Goal: Task Accomplishment & Management: Manage account settings

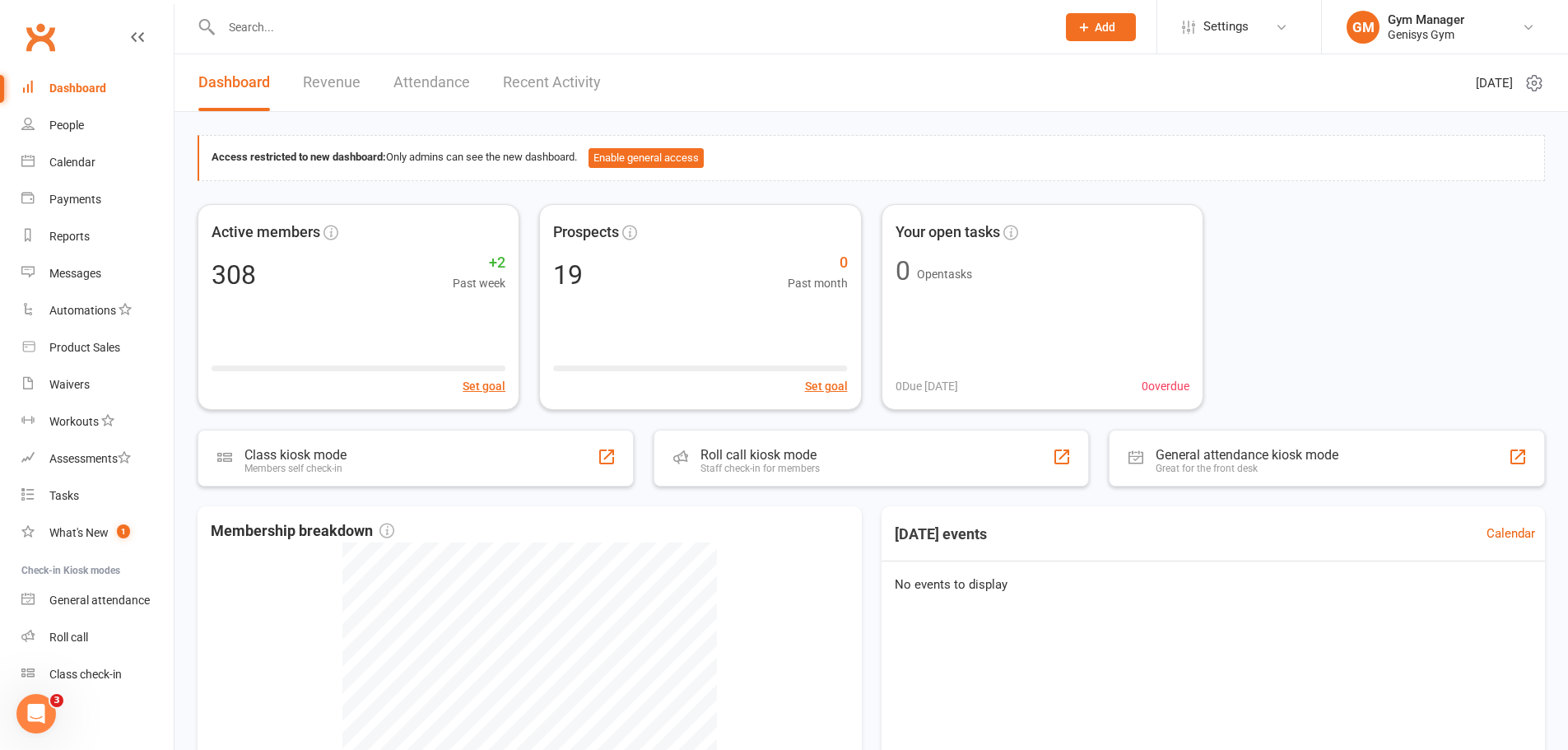
click at [267, 24] on input "text" at bounding box center [630, 27] width 828 height 23
click at [88, 342] on div "Product Sales" at bounding box center [85, 347] width 71 height 13
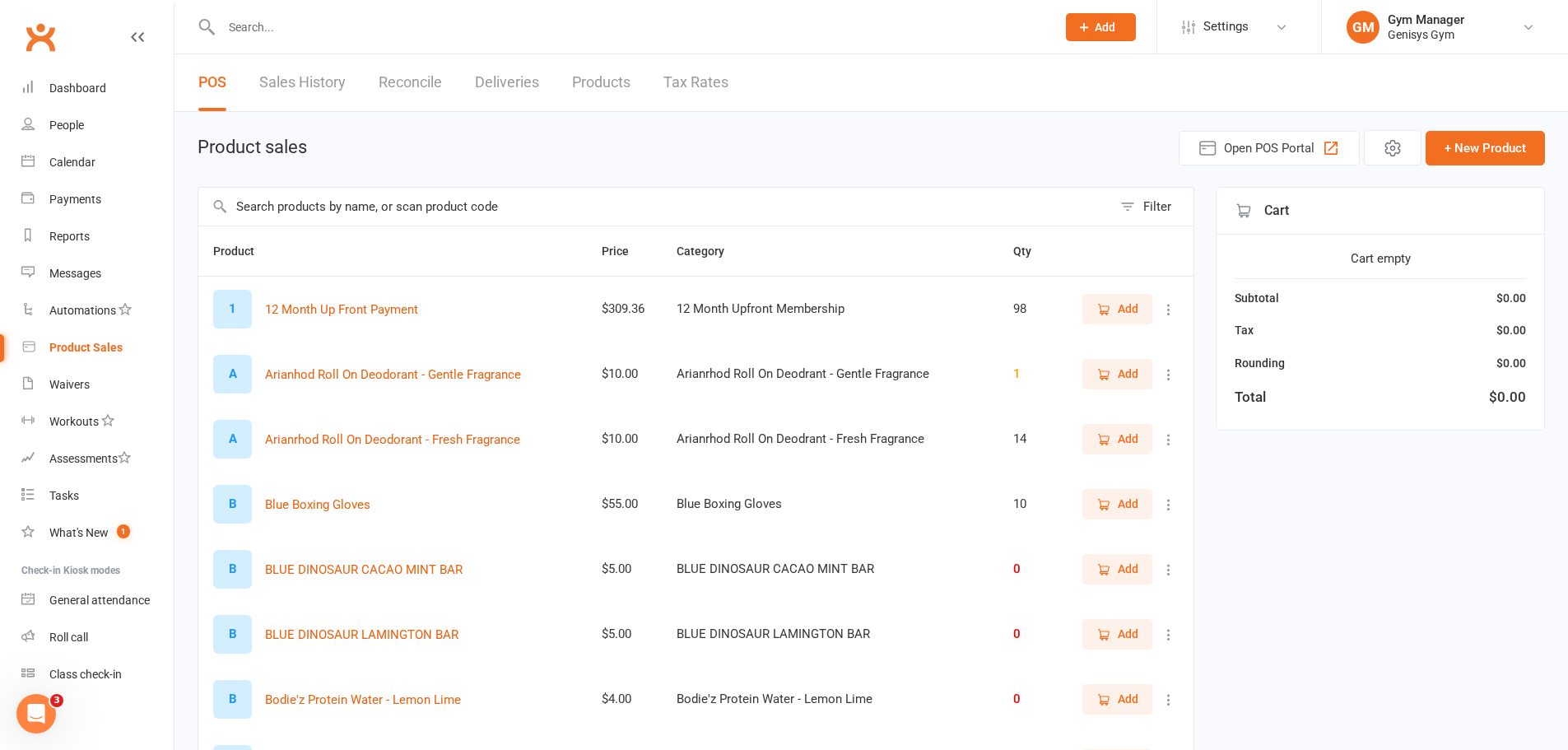
click at [313, 200] on input "text" at bounding box center [655, 206] width 913 height 38
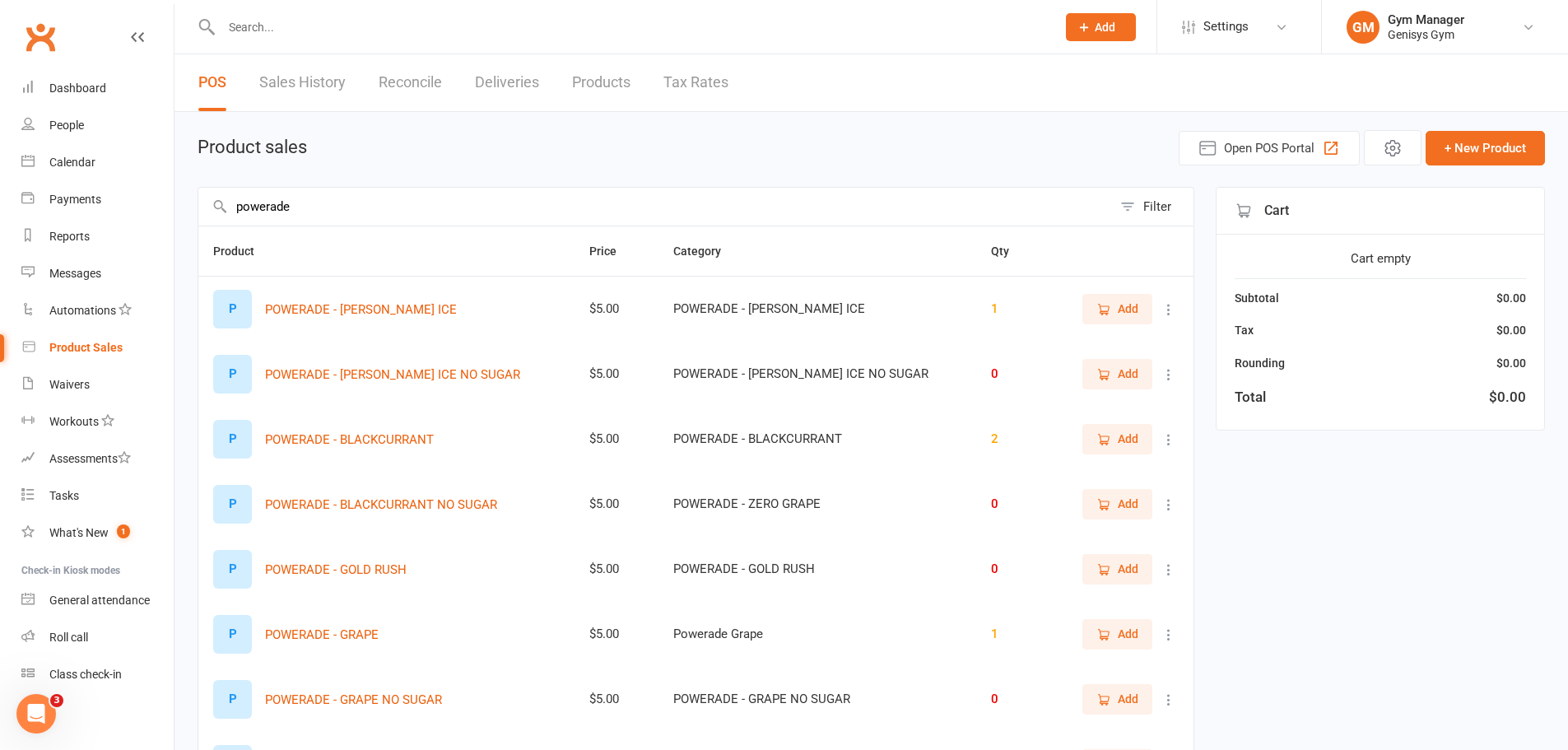
type input "powerade"
click at [1118, 305] on span "Add" at bounding box center [1128, 309] width 21 height 18
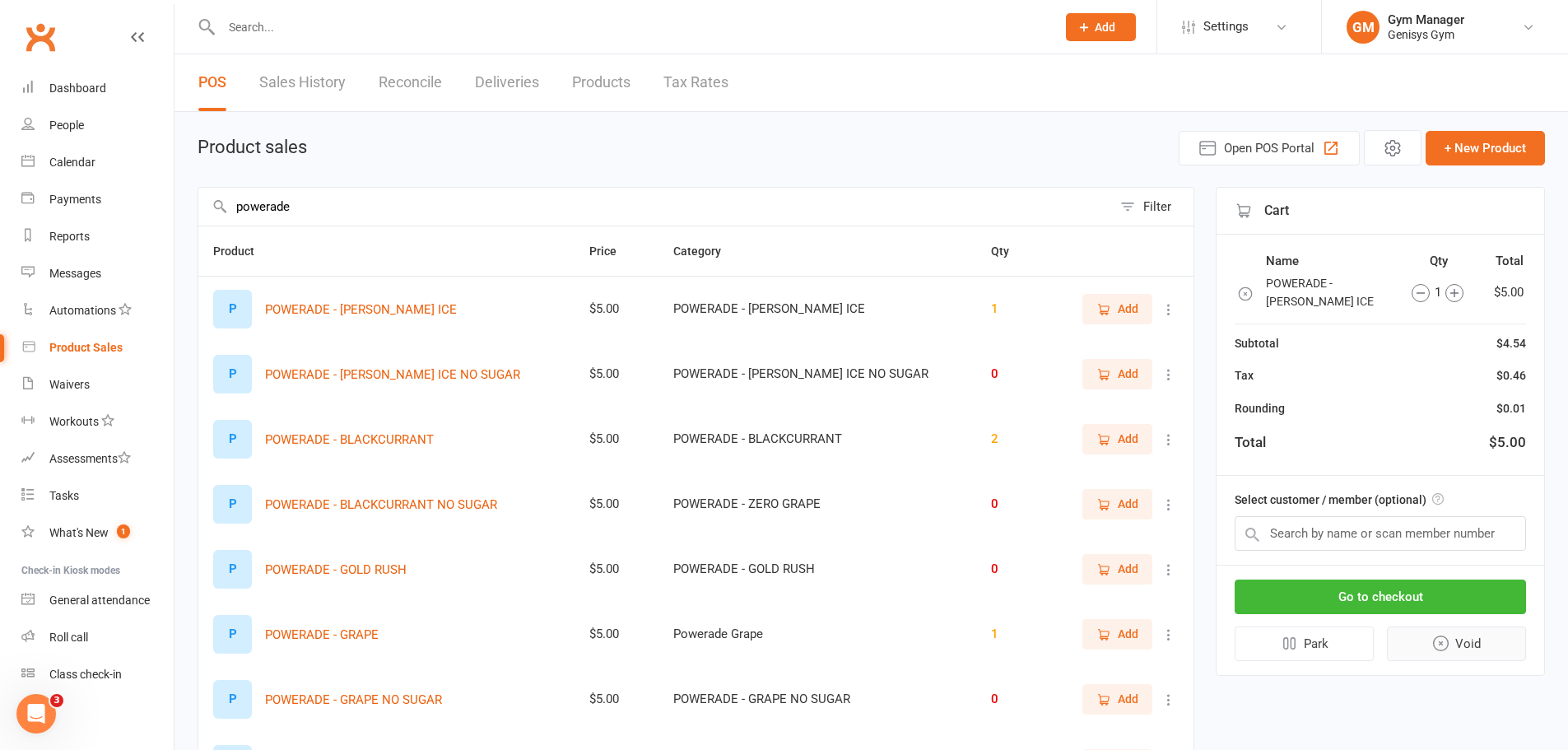
click at [1456, 639] on button "Void" at bounding box center [1456, 644] width 140 height 35
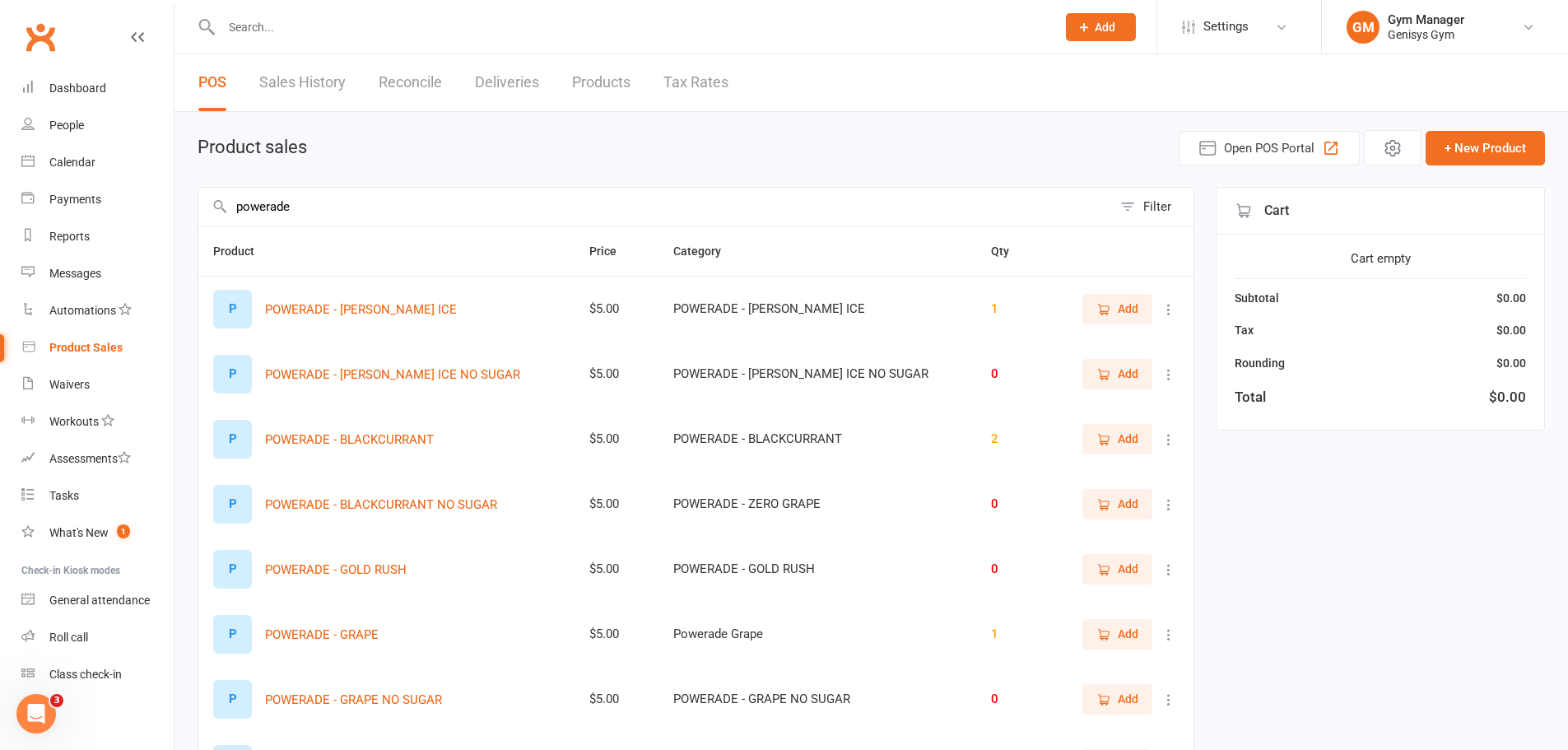
click at [1168, 306] on icon at bounding box center [1168, 310] width 17 height 17
click at [1023, 333] on link "View / Edit" at bounding box center [1083, 342] width 163 height 33
select select "2316"
select select "655"
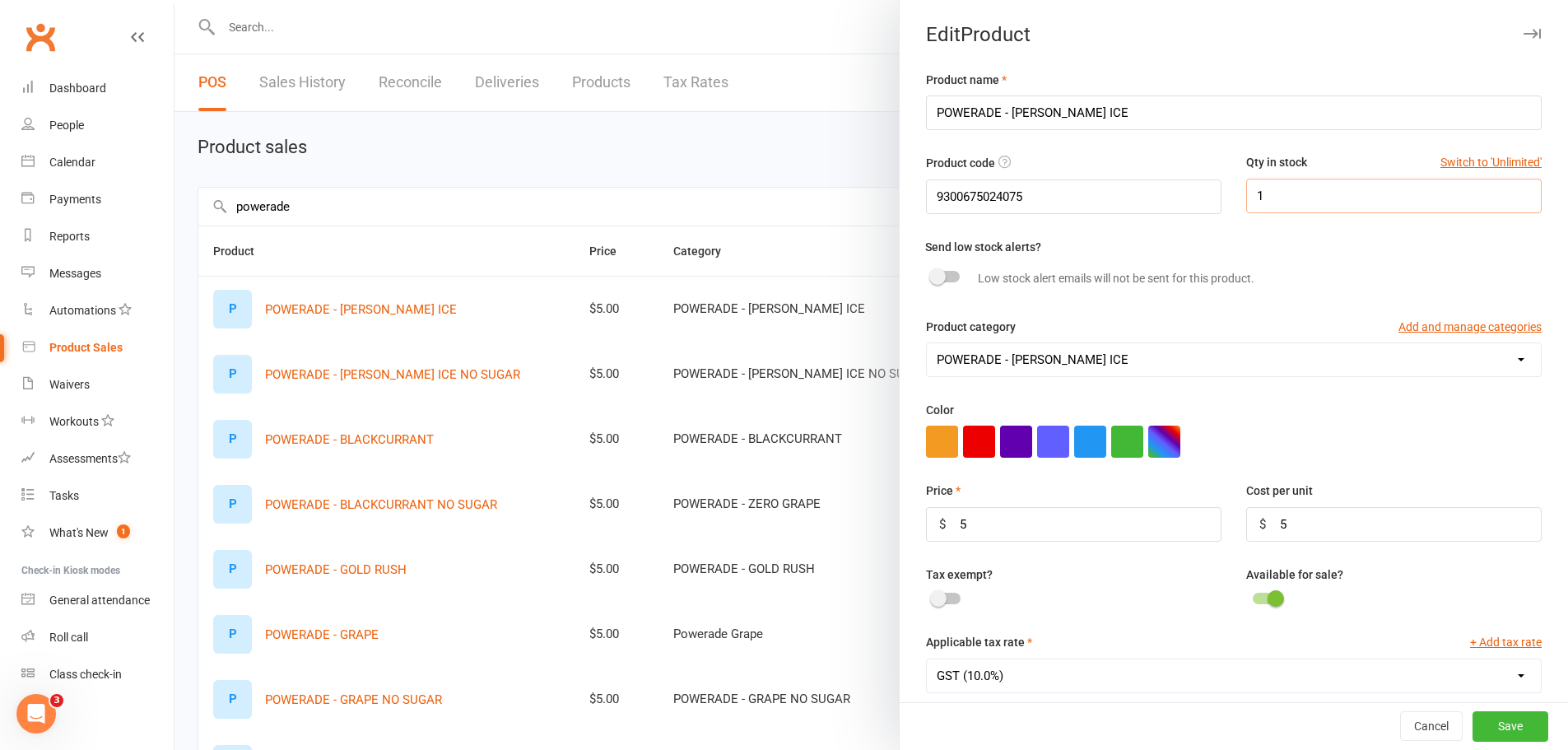
drag, startPoint x: 1266, startPoint y: 194, endPoint x: 1224, endPoint y: 200, distance: 42.4
click at [1234, 200] on div "Qty in stock Switch to 'Unlimited' 1" at bounding box center [1394, 183] width 320 height 59
type input "5"
click at [1489, 726] on button "Save" at bounding box center [1510, 727] width 76 height 30
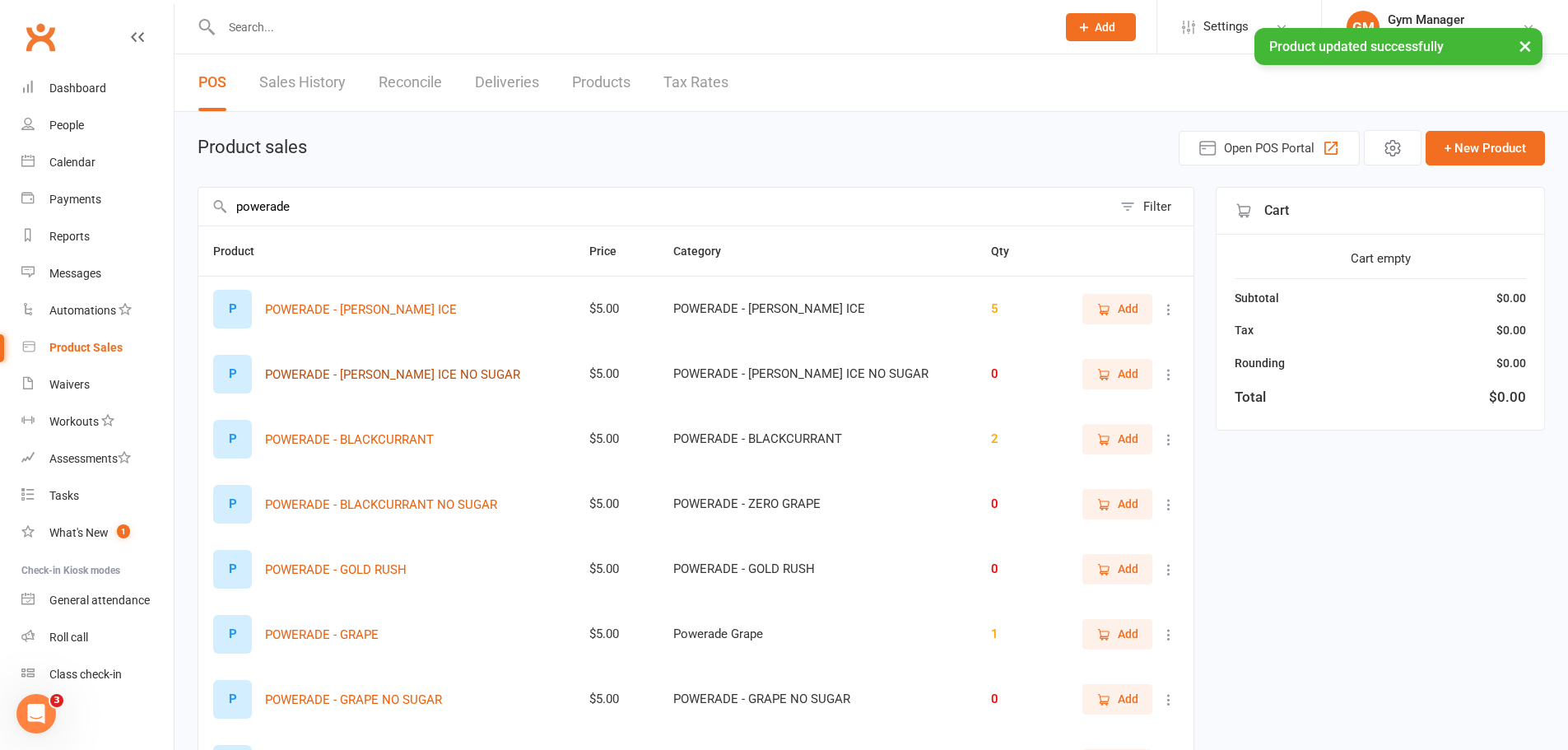
click at [444, 376] on button "POWERADE - [PERSON_NAME] ICE NO SUGAR" at bounding box center [392, 374] width 255 height 20
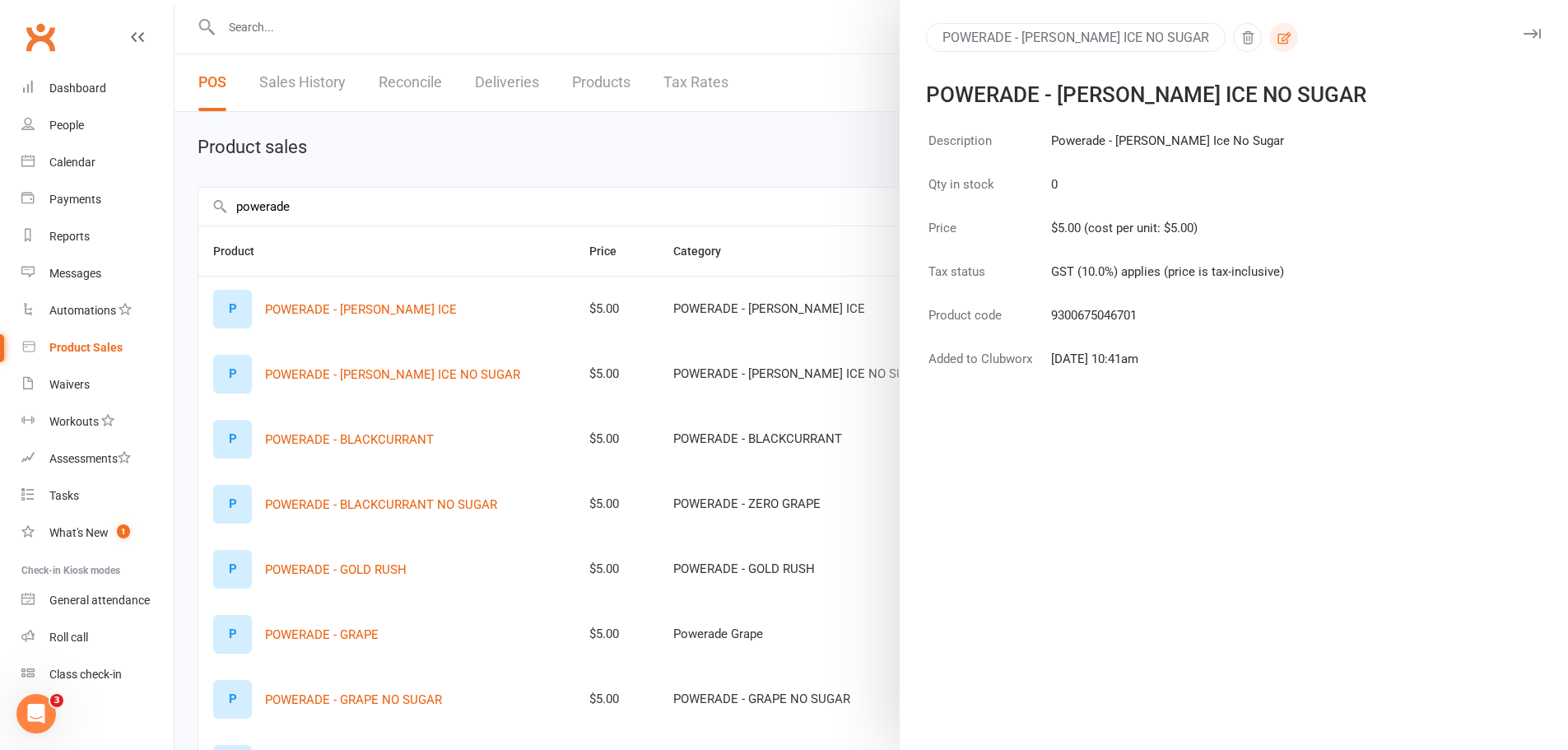
click at [1278, 35] on icon "button" at bounding box center [1284, 38] width 13 height 11
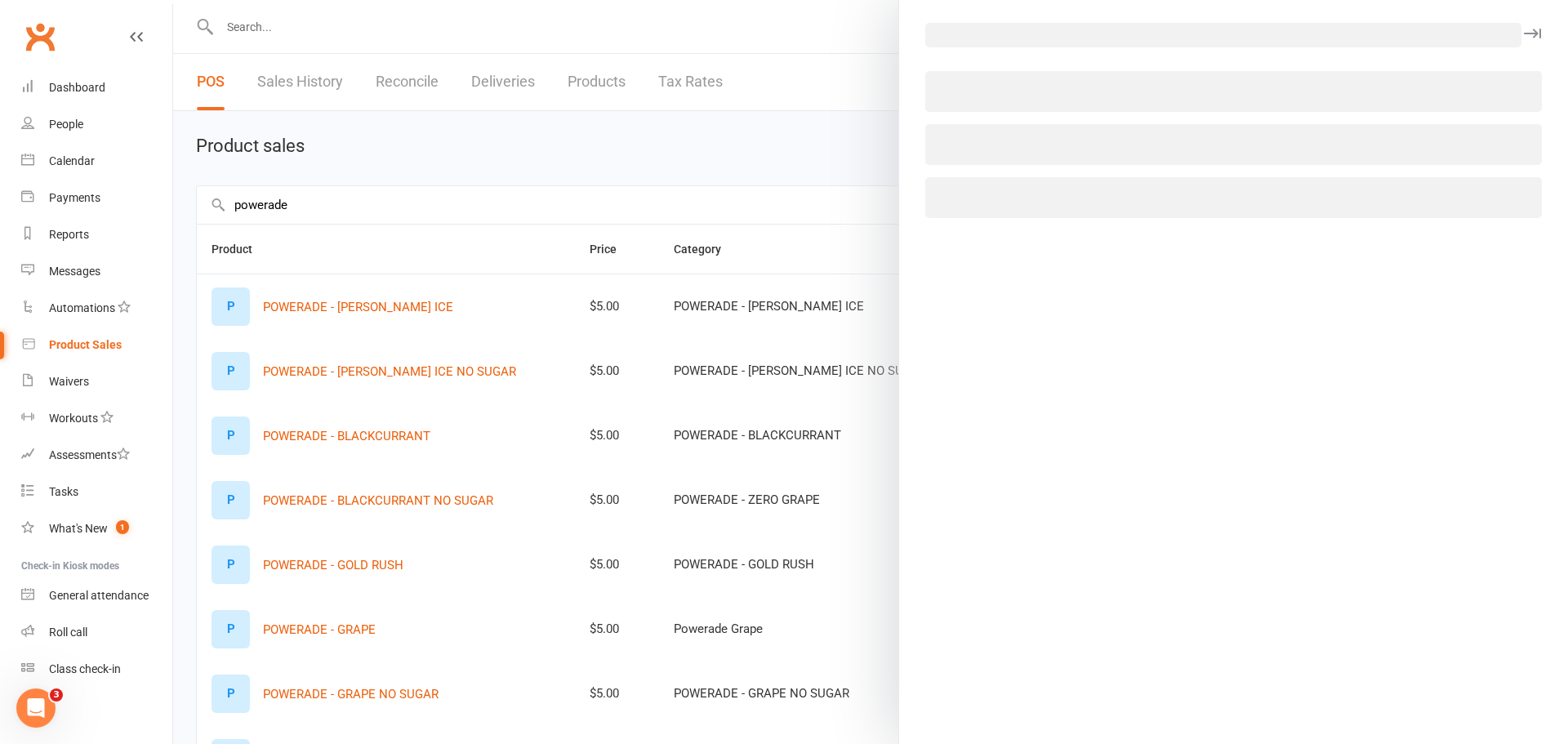
select select "2317"
select select "655"
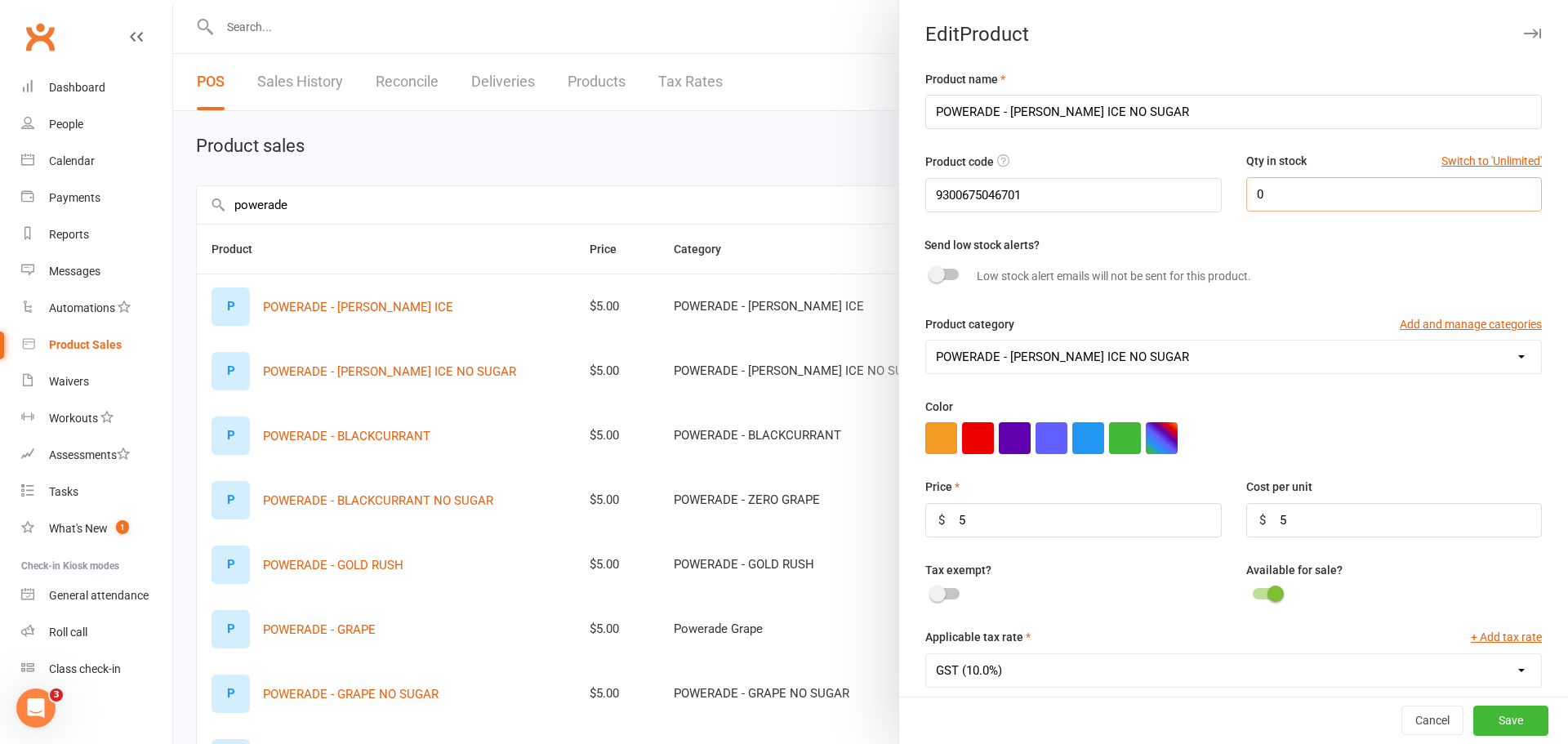
drag, startPoint x: 1268, startPoint y: 193, endPoint x: 1224, endPoint y: 202, distance: 44.9
click at [1234, 202] on div "Qty in stock Switch to 'Unlimited' 0" at bounding box center [1394, 182] width 320 height 59
type input "2"
click at [1482, 710] on button "Save" at bounding box center [1511, 722] width 75 height 29
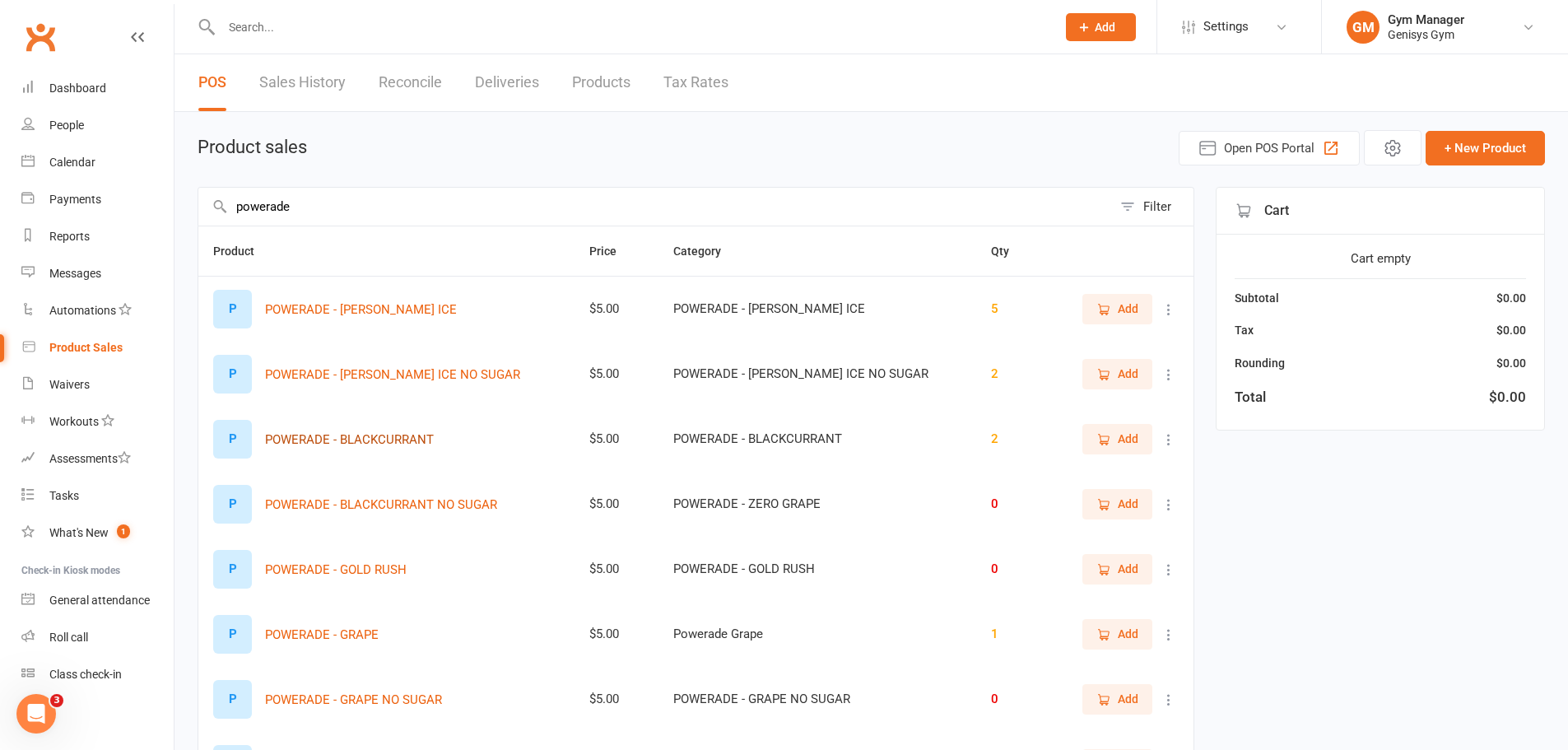
click at [356, 440] on button "POWERADE - BLACKCURRANT" at bounding box center [350, 440] width 169 height 20
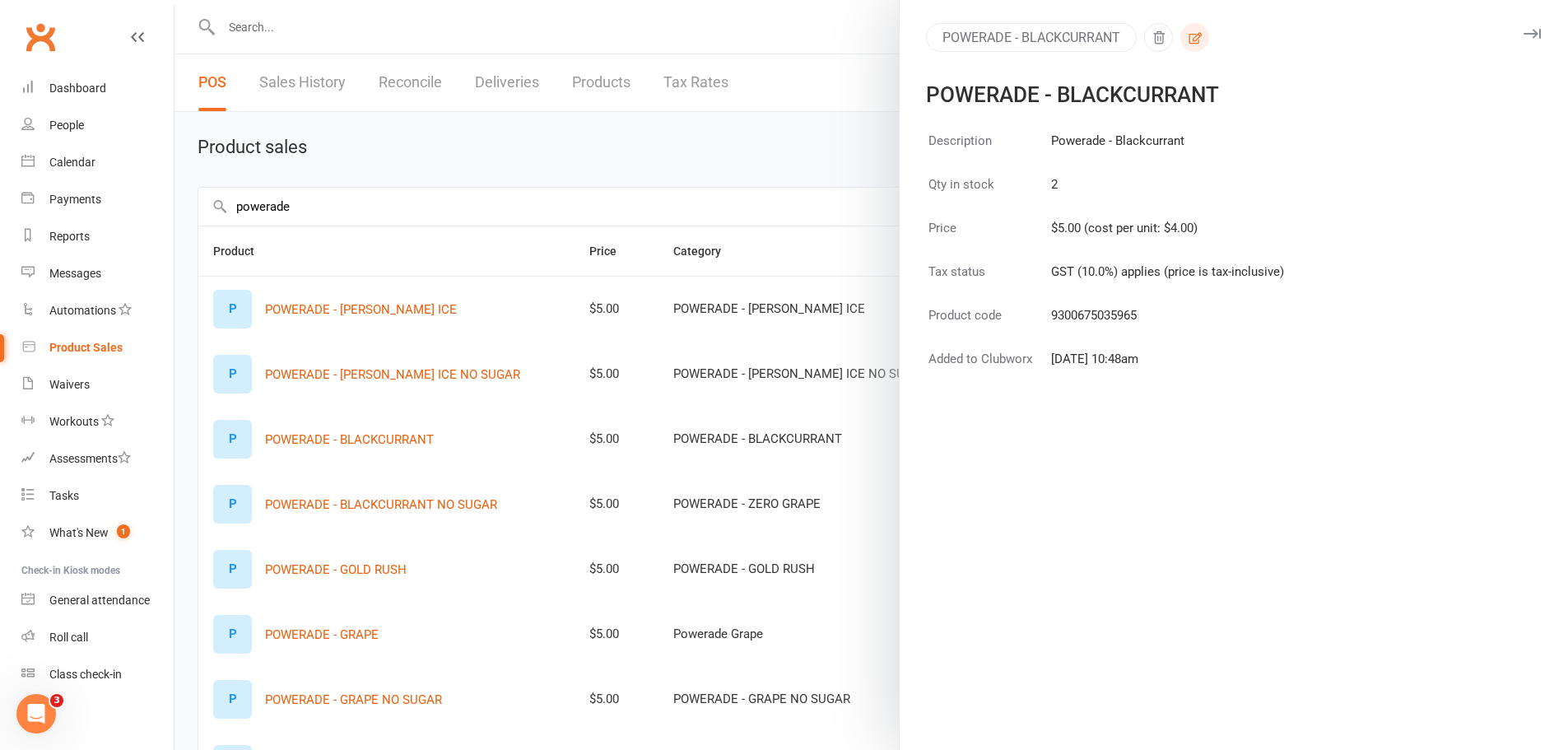
click at [1189, 34] on icon "button" at bounding box center [1195, 38] width 13 height 11
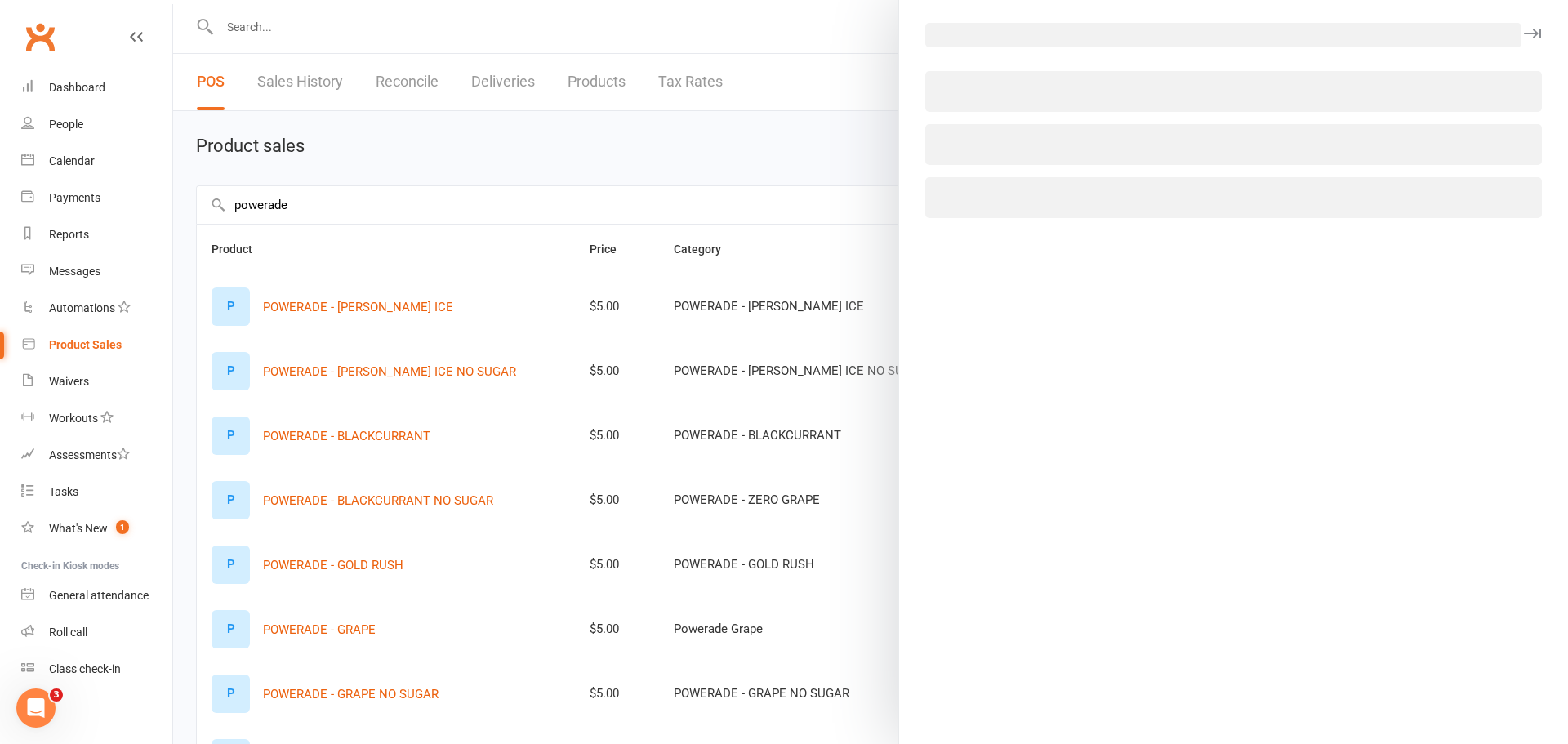
select select "2321"
select select "655"
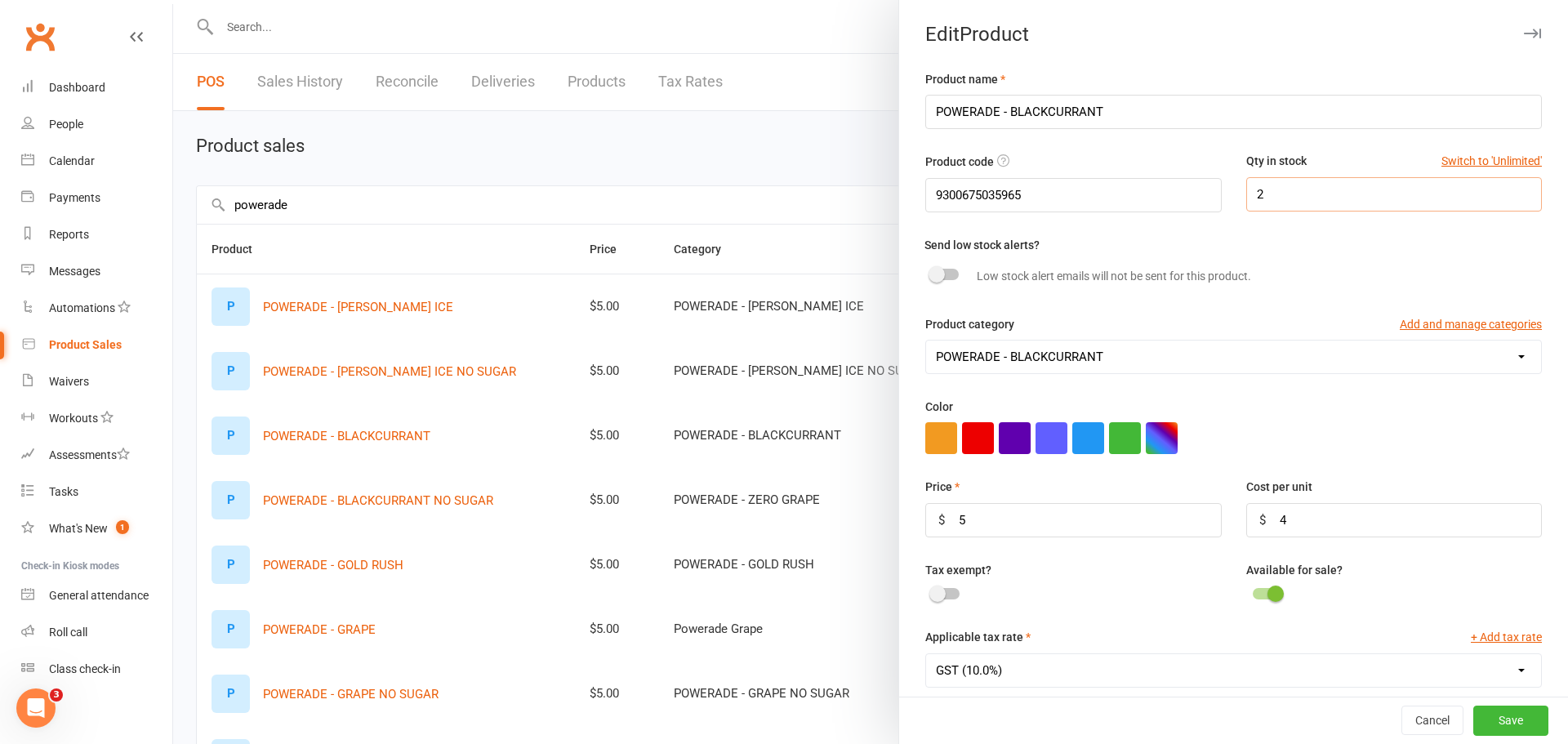
drag, startPoint x: 1233, startPoint y: 192, endPoint x: 1219, endPoint y: 192, distance: 14.0
click at [1234, 192] on div "Qty in stock Switch to 'Unlimited' 2" at bounding box center [1394, 182] width 320 height 59
type input "5"
click at [1494, 720] on button "Save" at bounding box center [1511, 722] width 75 height 29
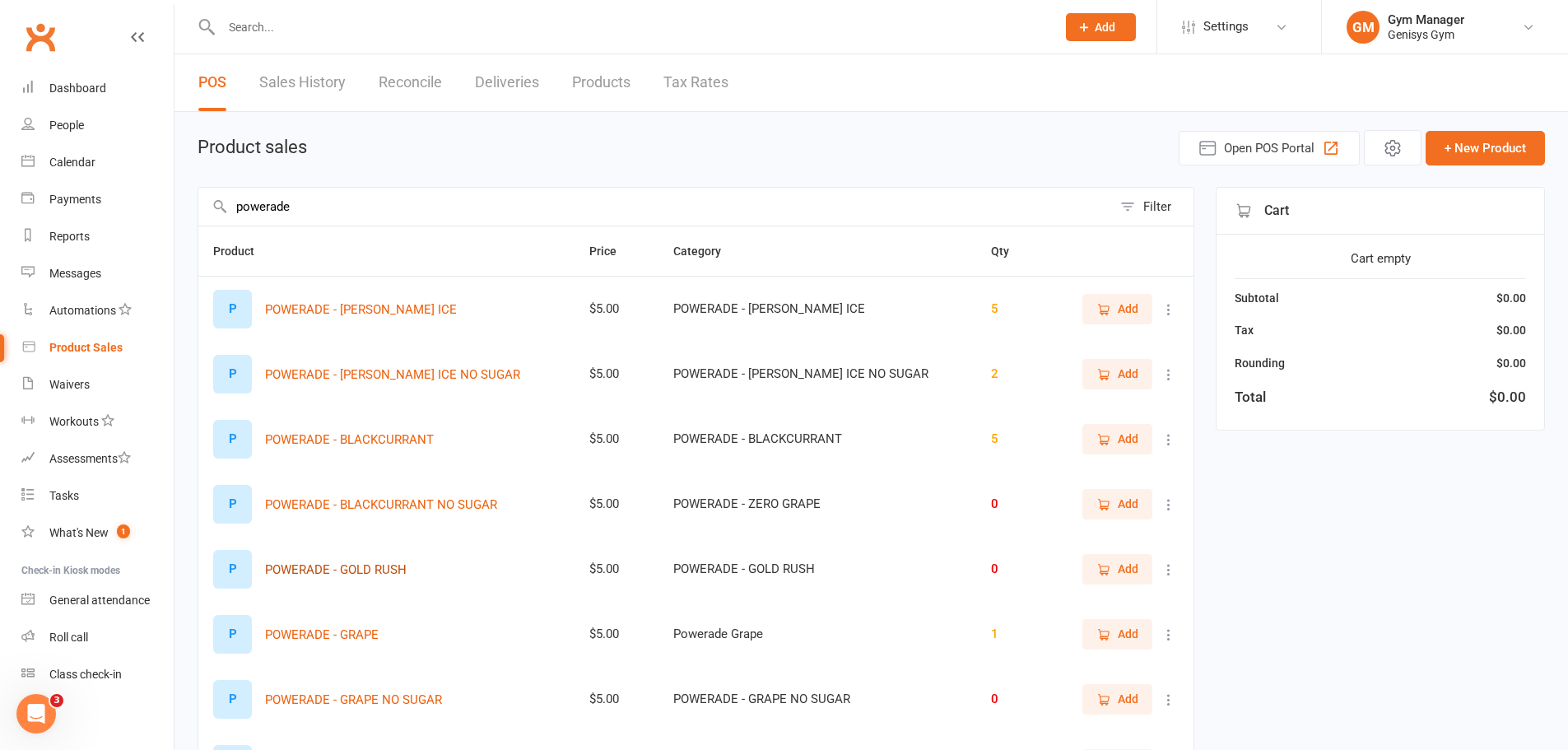
click at [302, 572] on button "POWERADE - GOLD RUSH" at bounding box center [336, 569] width 141 height 20
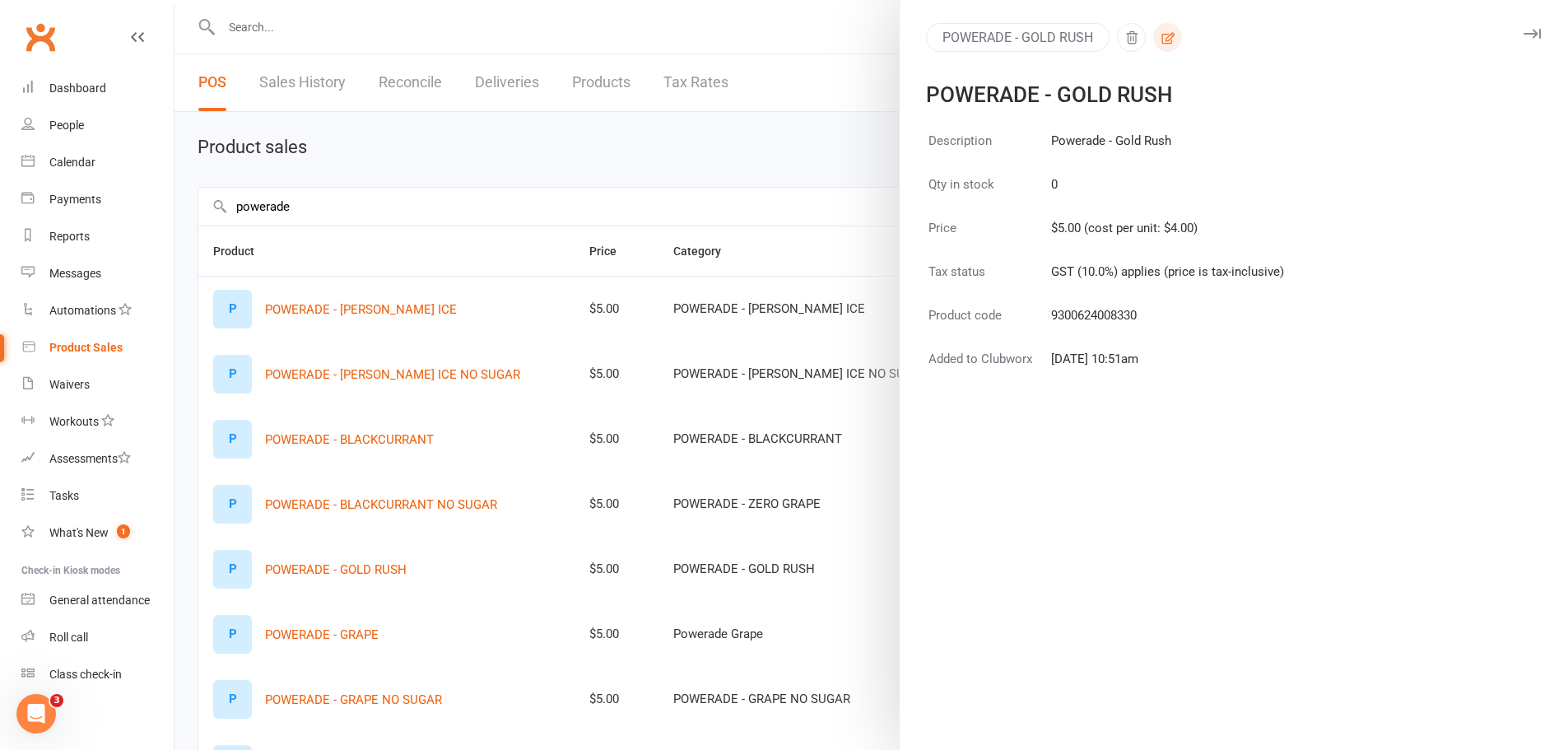
click at [1162, 25] on button "button" at bounding box center [1167, 37] width 29 height 29
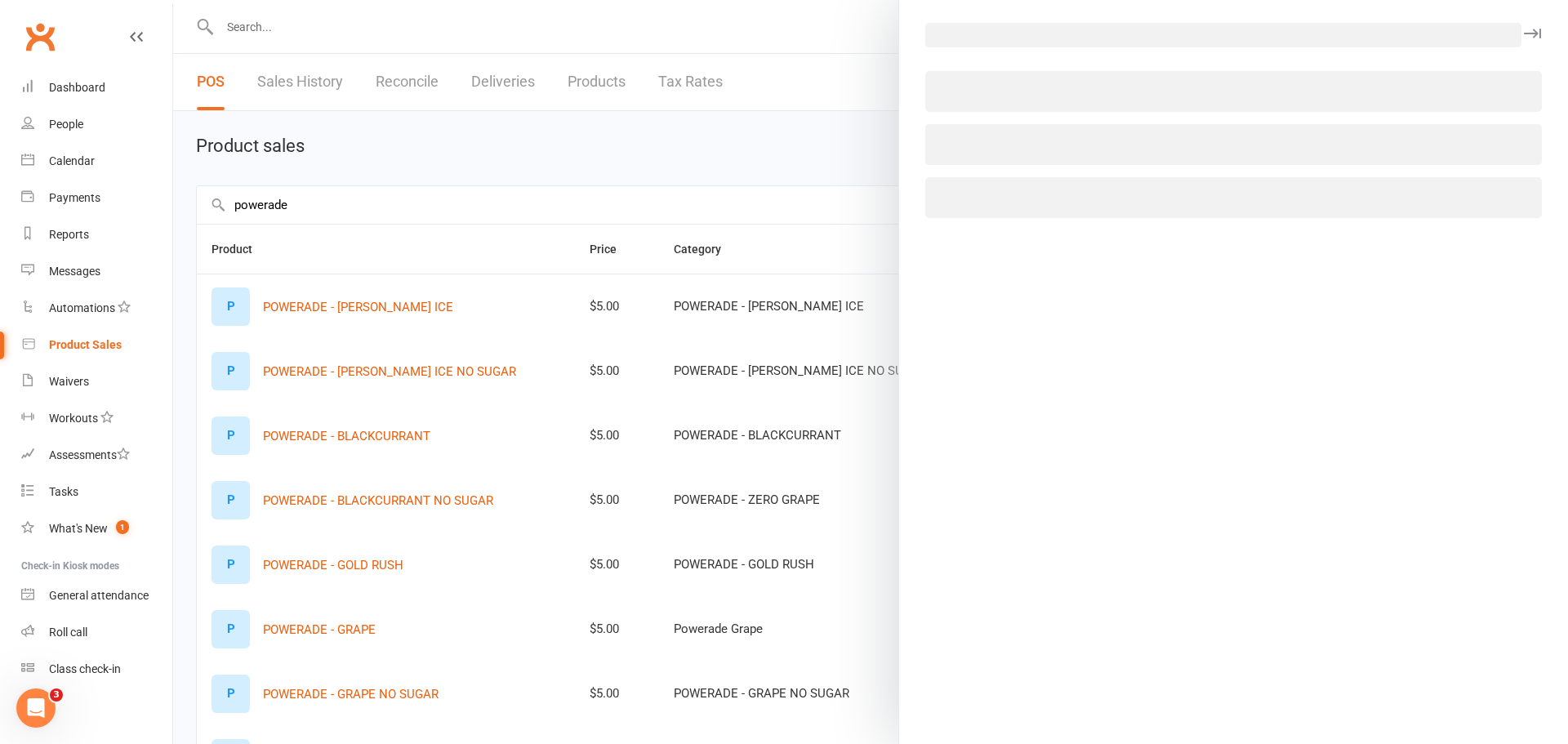
select select "2322"
select select "655"
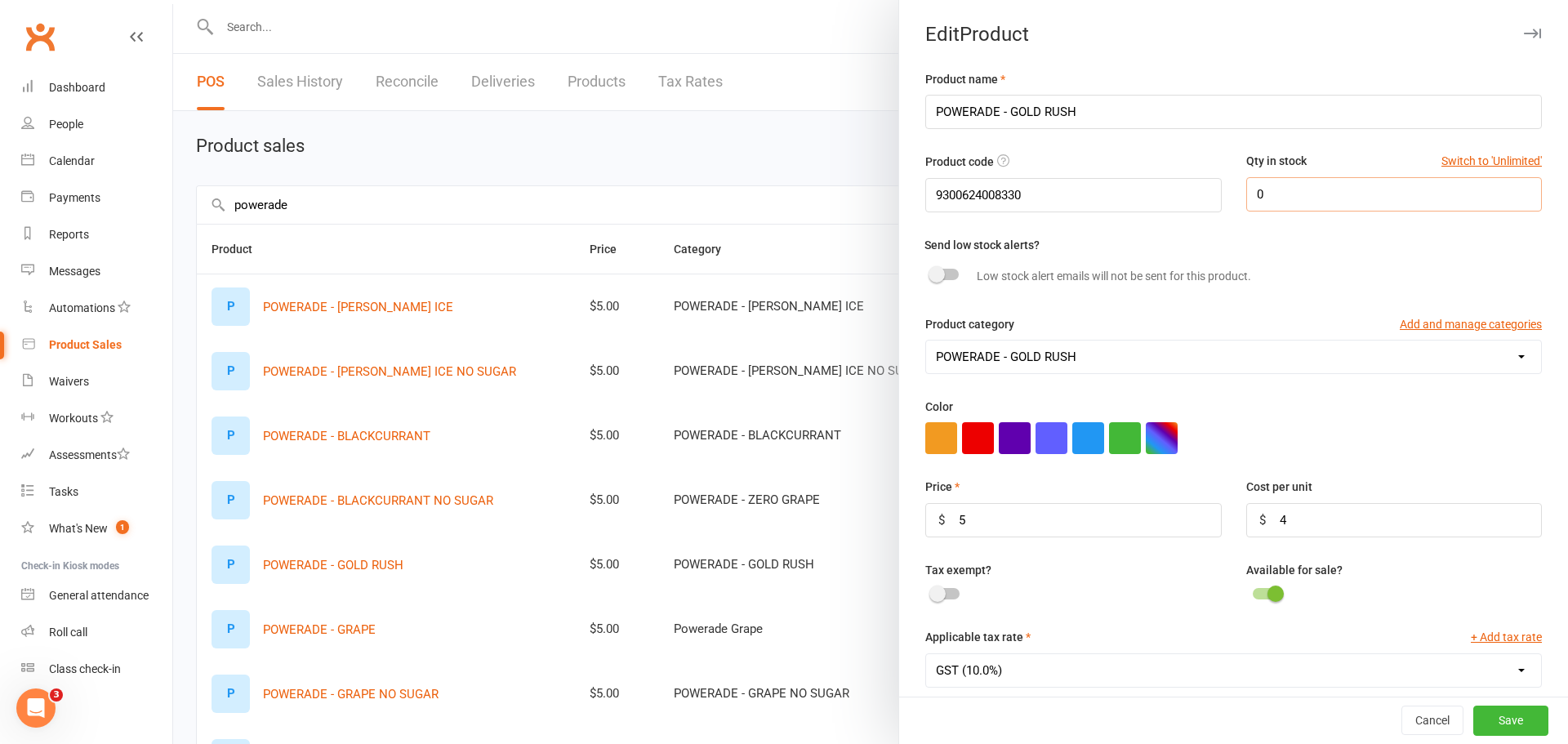
drag, startPoint x: 1269, startPoint y: 195, endPoint x: 1242, endPoint y: 195, distance: 27.0
click at [1246, 195] on input "0" at bounding box center [1394, 195] width 296 height 35
type input "5"
click at [1494, 726] on button "Save" at bounding box center [1511, 722] width 75 height 29
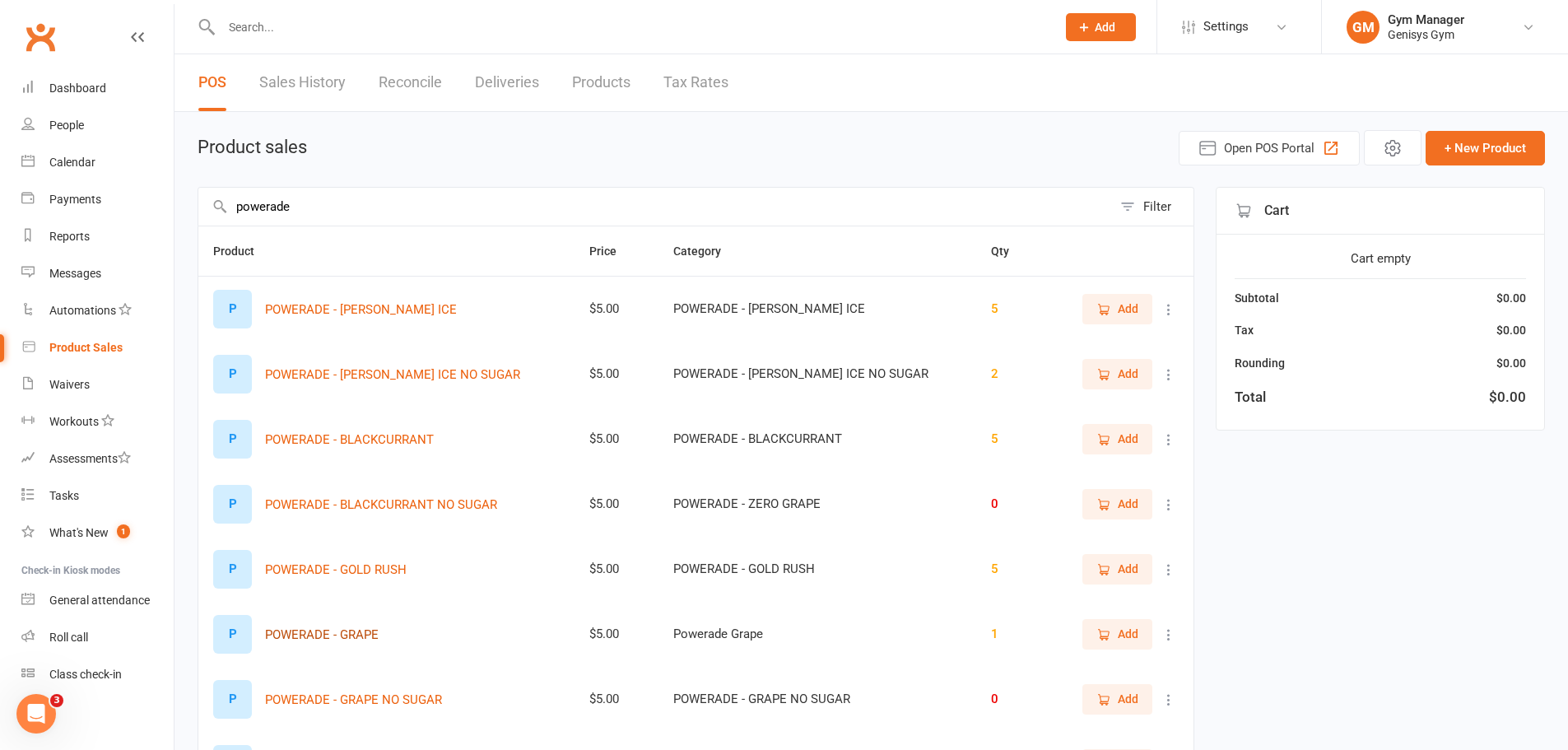
click at [353, 628] on button "POWERADE - GRAPE" at bounding box center [322, 635] width 113 height 20
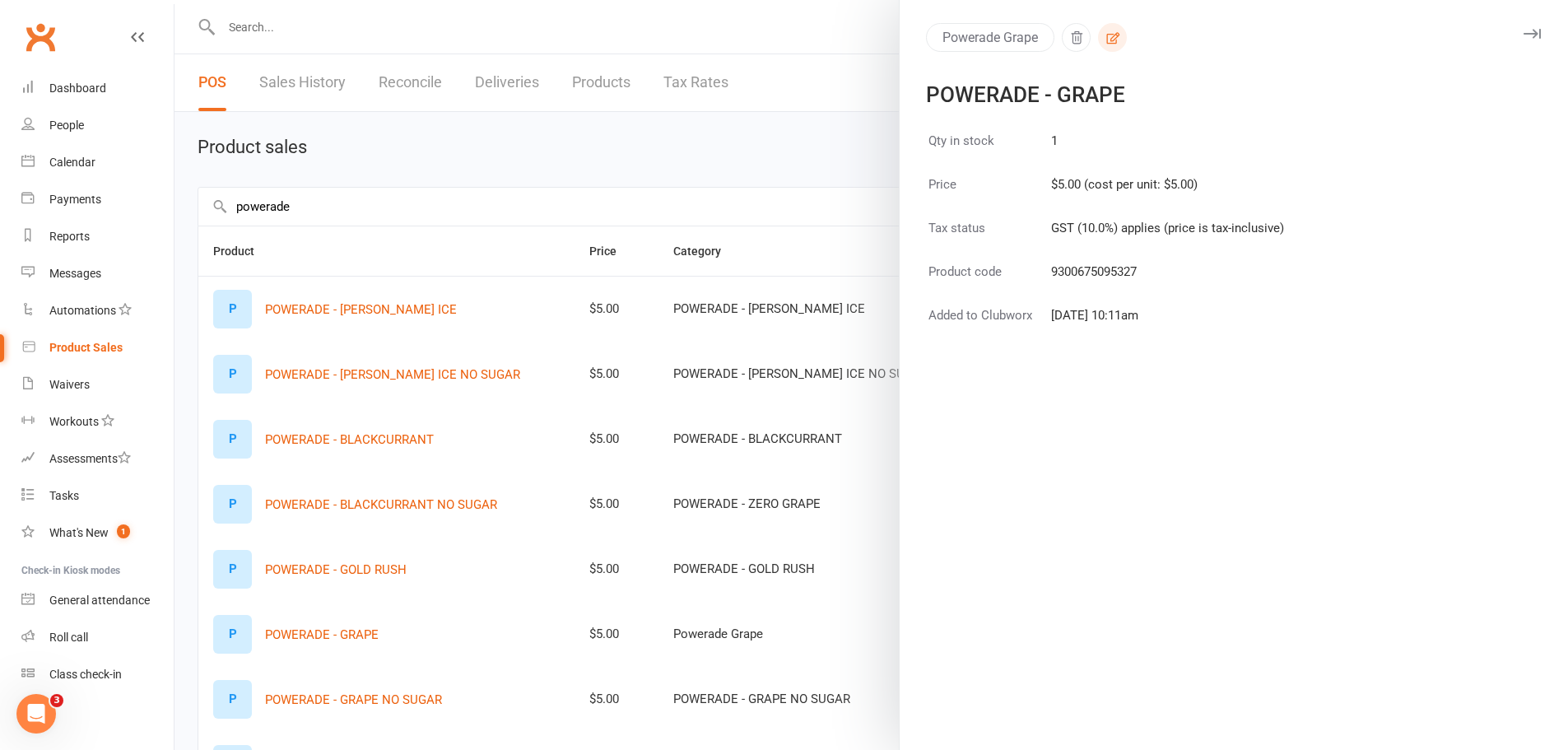
click at [1105, 36] on icon "button" at bounding box center [1112, 38] width 15 height 15
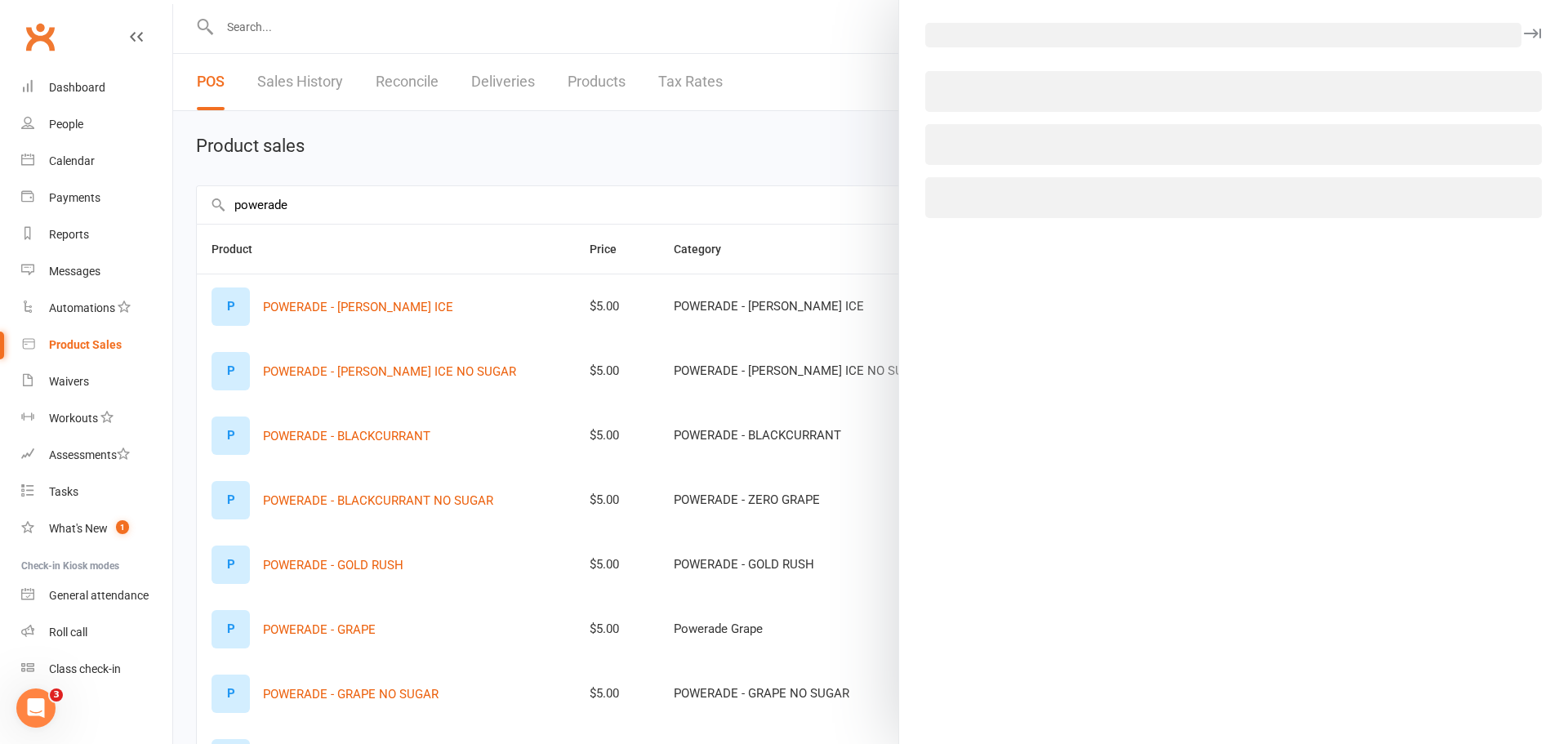
select select "3716"
select select "655"
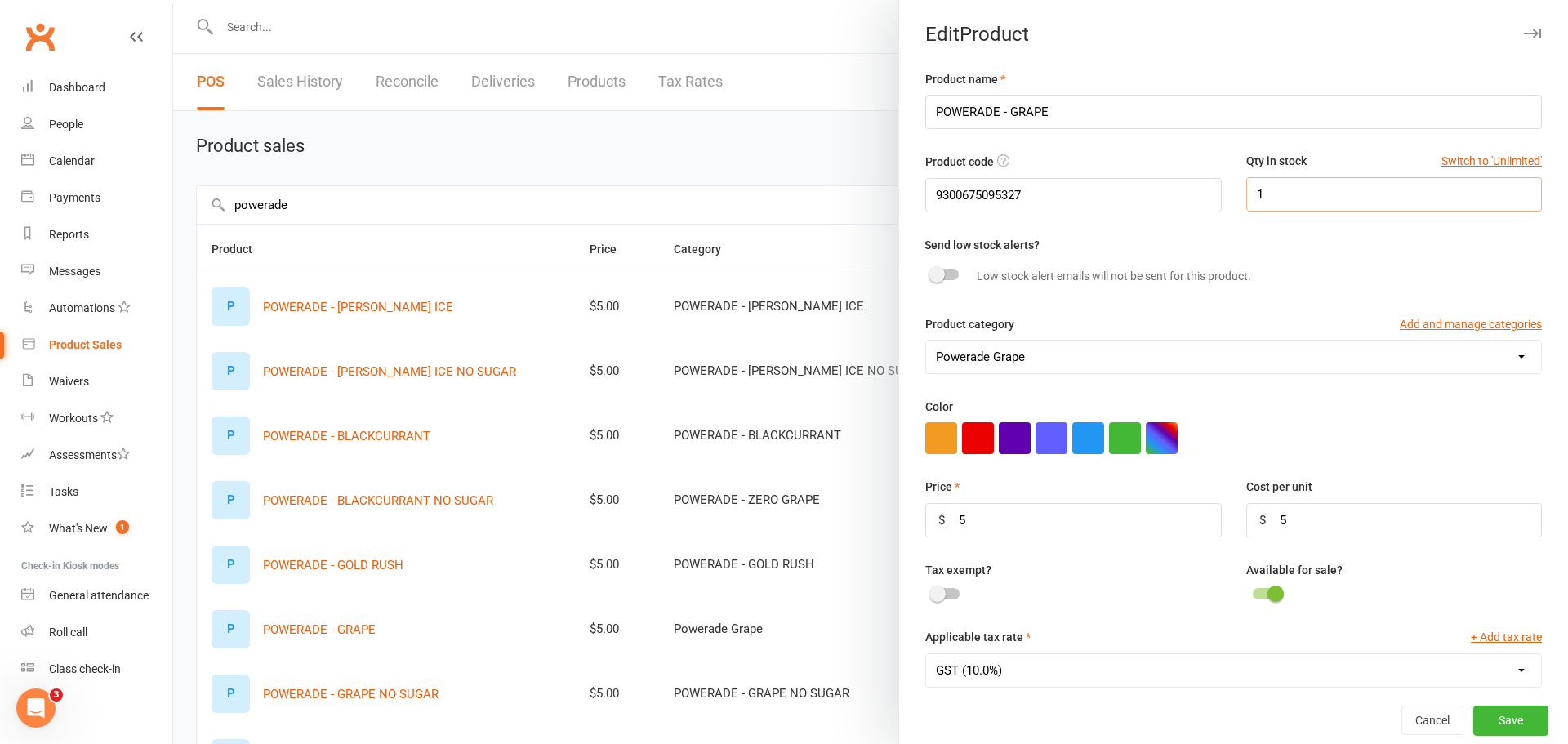
drag, startPoint x: 1283, startPoint y: 198, endPoint x: 1197, endPoint y: 194, distance: 86.1
click at [1197, 194] on div "Product code 9300675095327 Qty in stock Switch to 'Unlimited' 1" at bounding box center [1233, 193] width 641 height 82
type input "5"
click at [1492, 710] on button "Save" at bounding box center [1511, 722] width 75 height 29
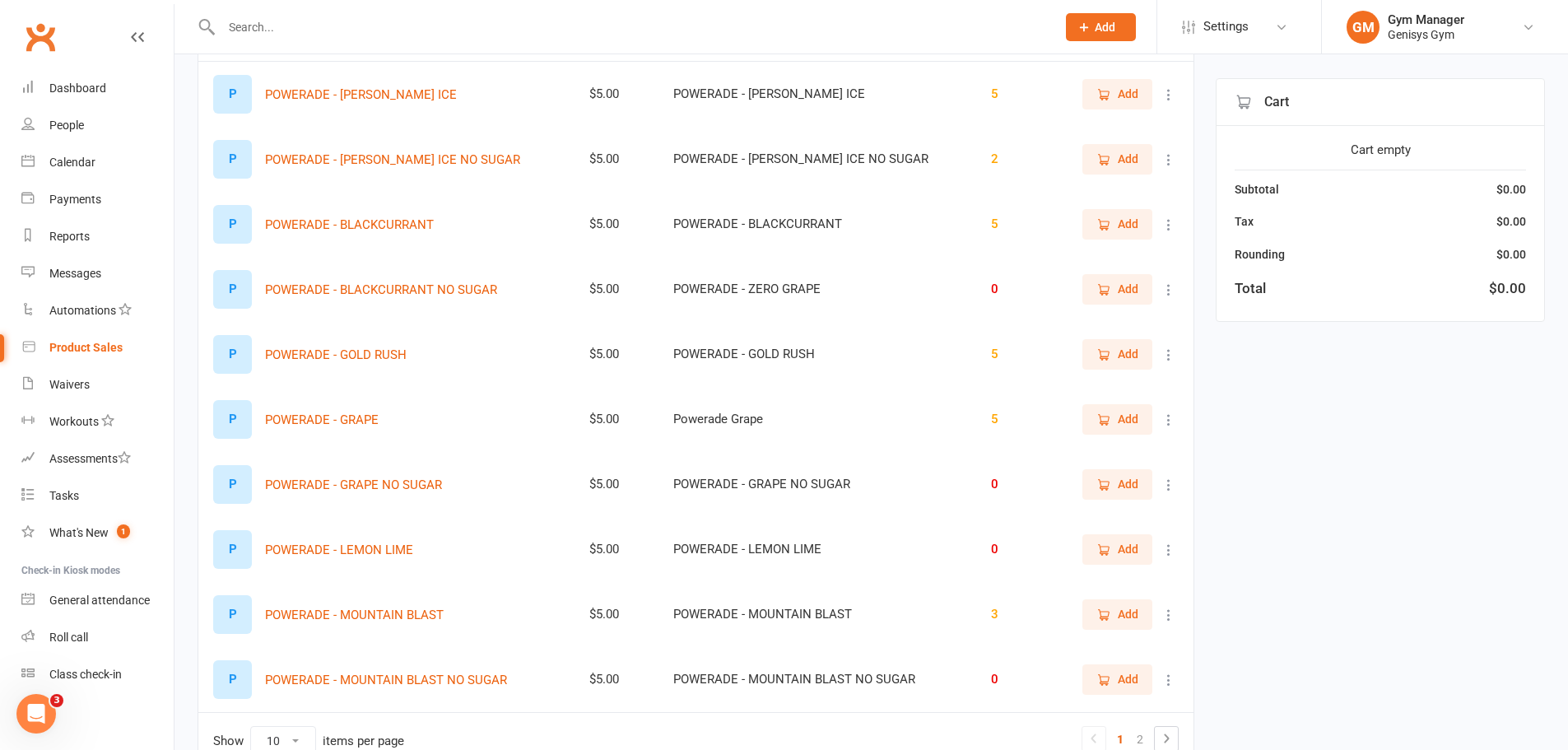
scroll to position [247, 0]
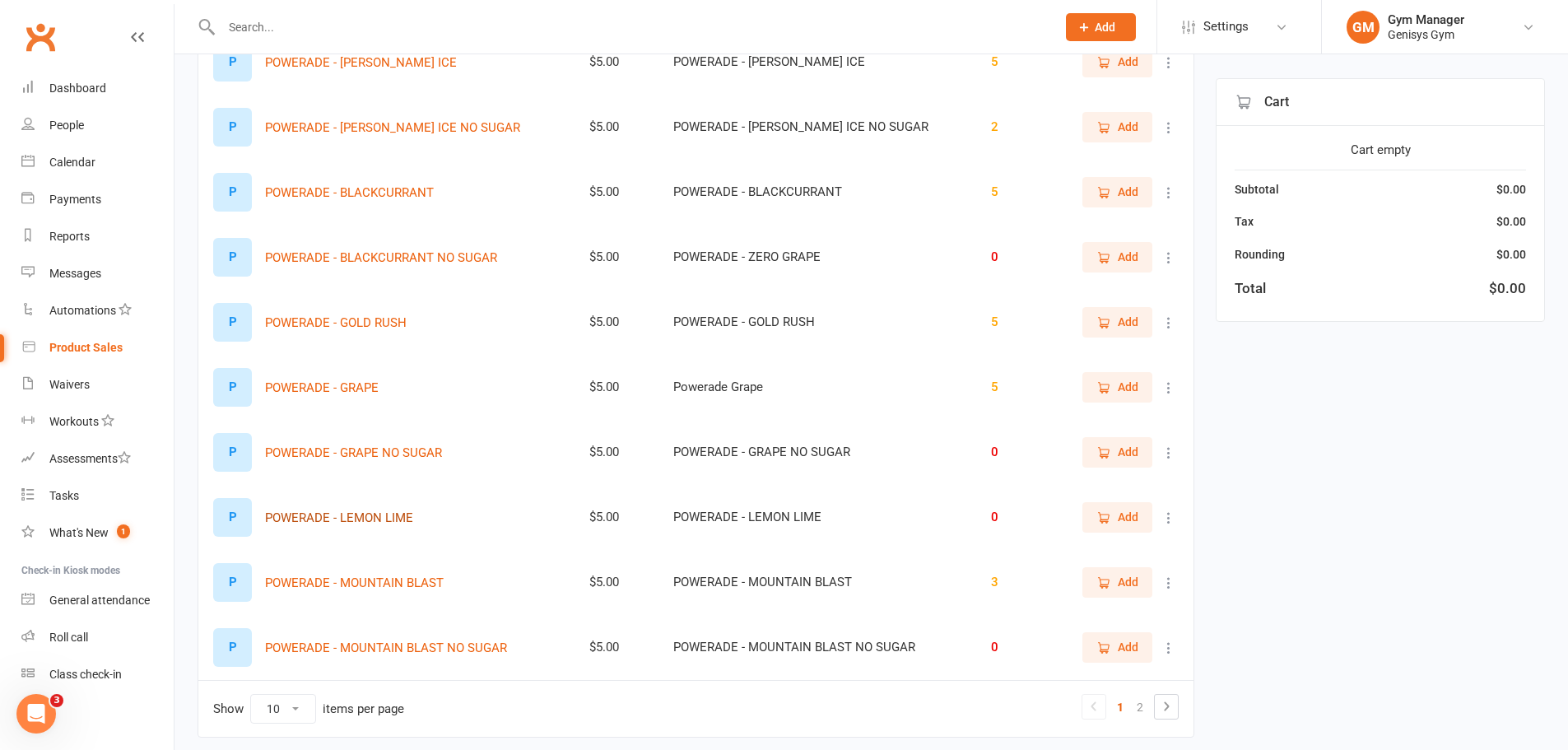
click at [377, 513] on button "POWERADE - LEMON LIME" at bounding box center [339, 518] width 148 height 20
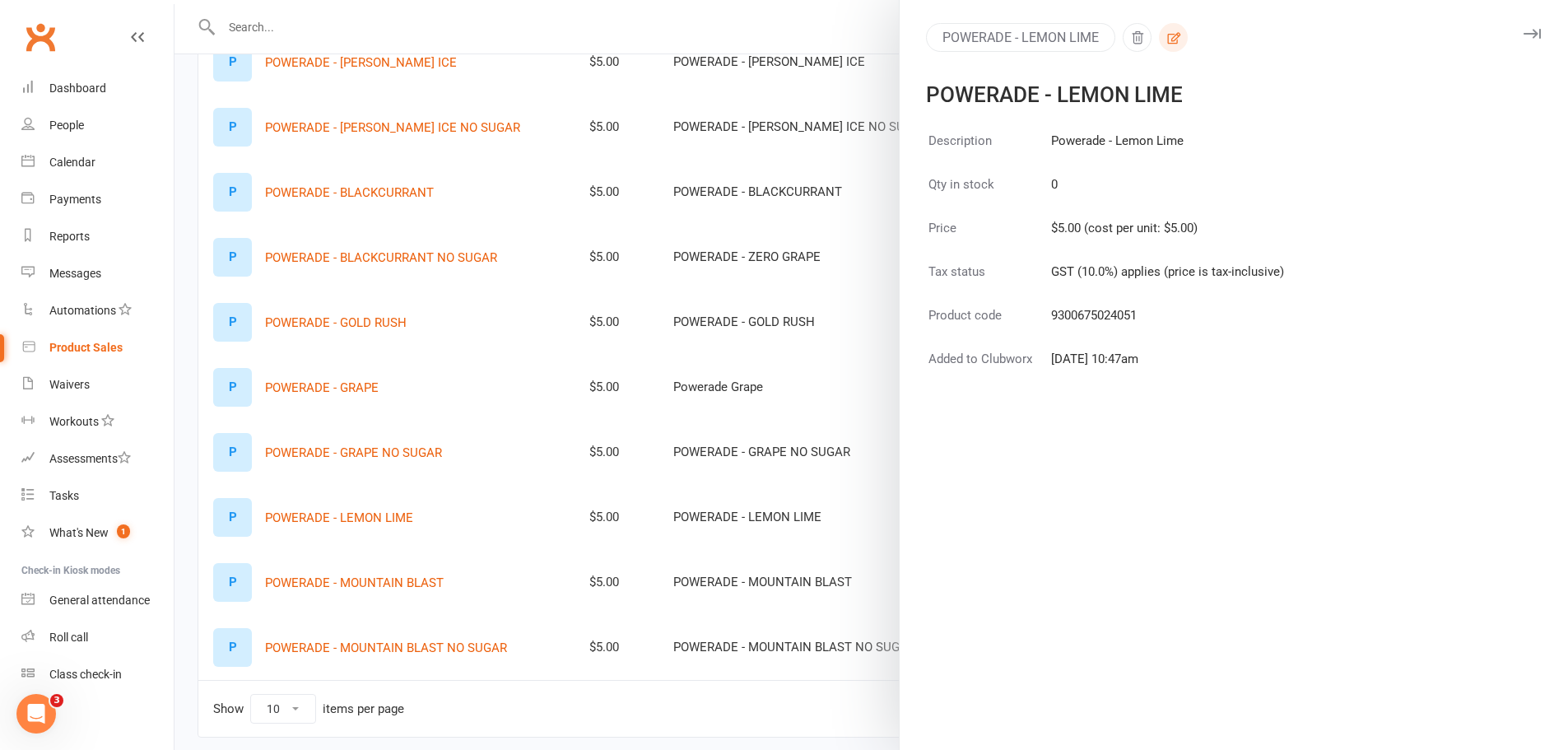
click at [1167, 42] on icon "button" at bounding box center [1173, 38] width 15 height 15
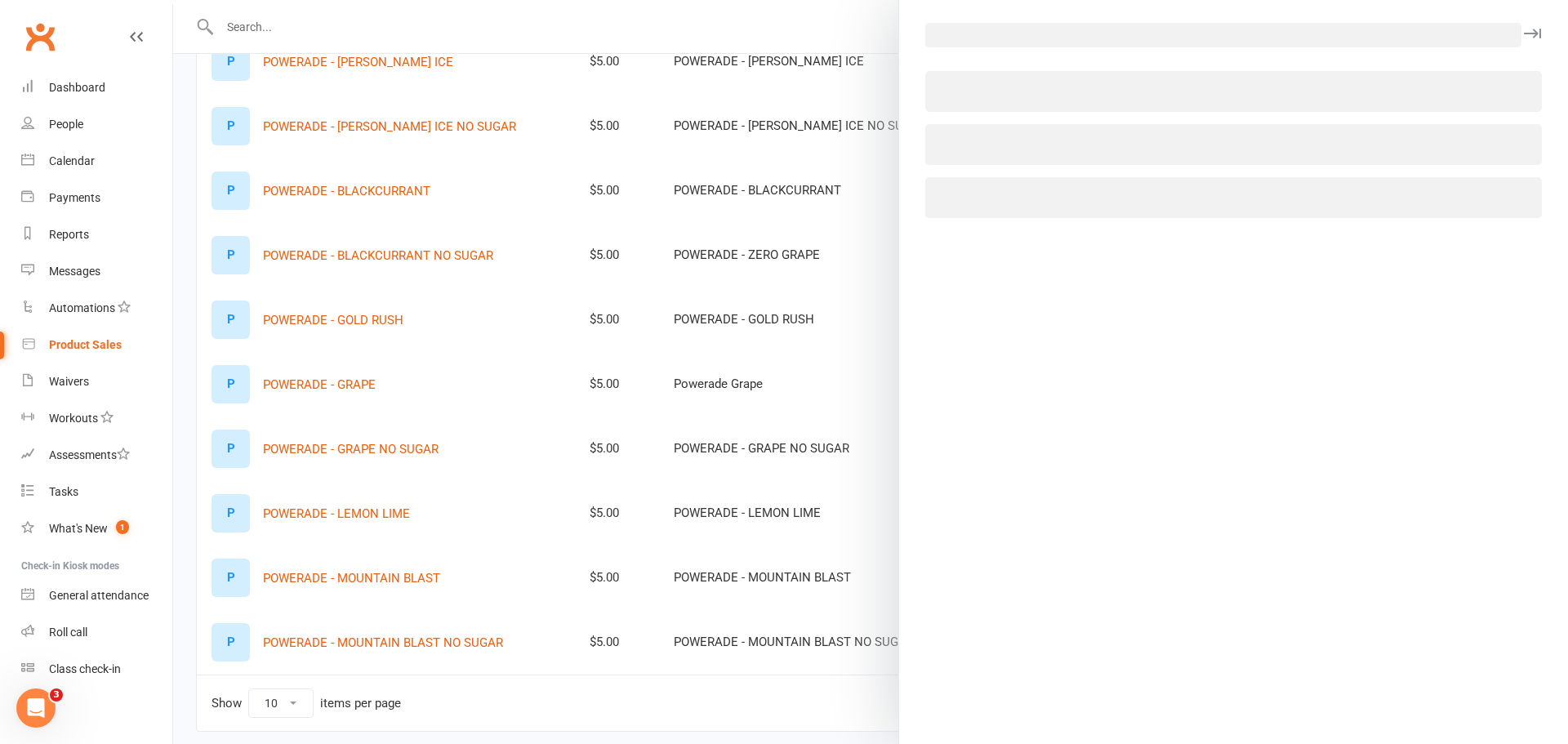
select select "2320"
select select "655"
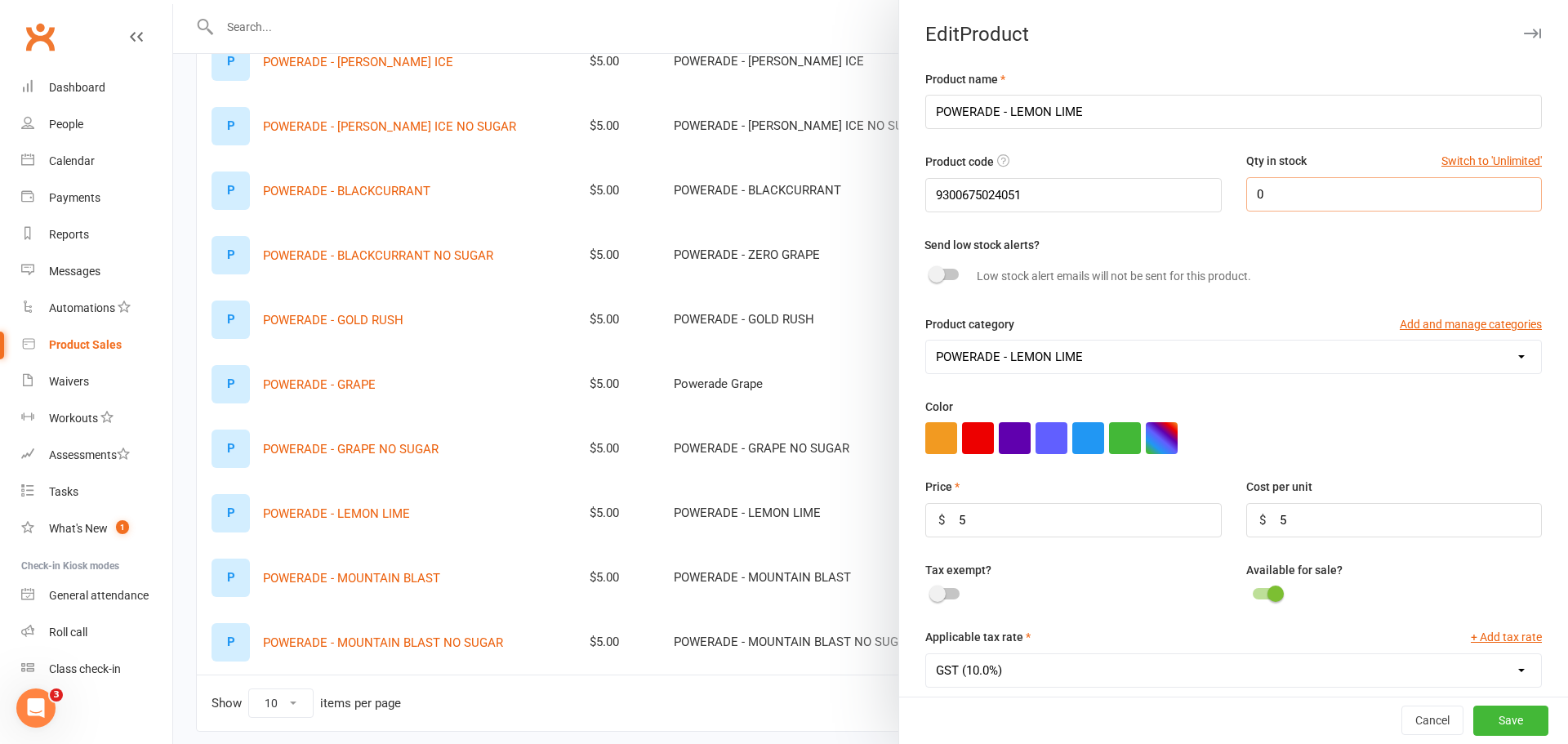
drag, startPoint x: 1270, startPoint y: 196, endPoint x: 1152, endPoint y: 193, distance: 118.0
click at [1152, 193] on div "Product code 9300675024051 Qty in stock Switch to 'Unlimited' 0" at bounding box center [1233, 193] width 641 height 82
type input "5"
click at [1488, 722] on button "Save" at bounding box center [1511, 722] width 75 height 29
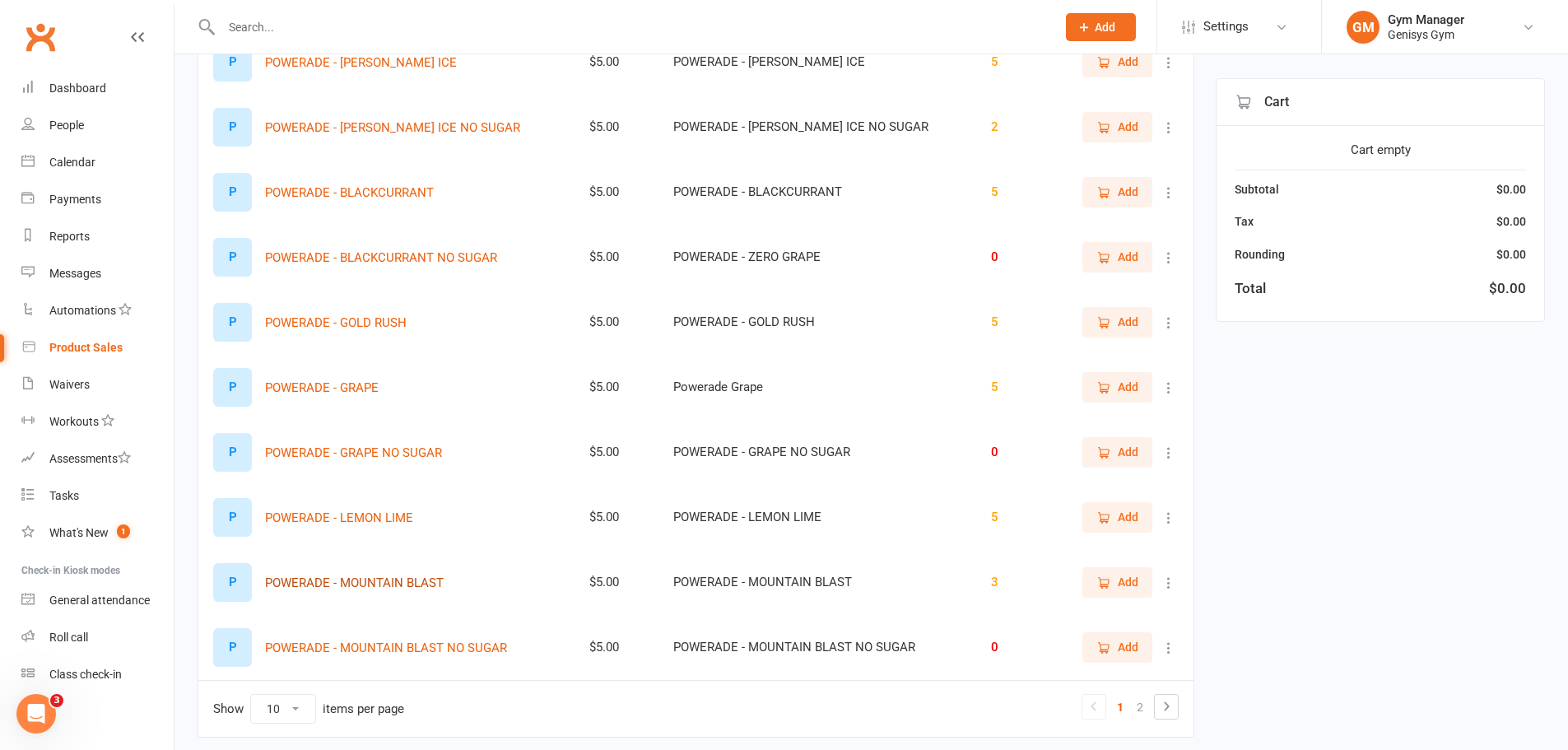
click at [360, 583] on button "POWERADE - MOUNTAIN BLAST" at bounding box center [354, 583] width 179 height 20
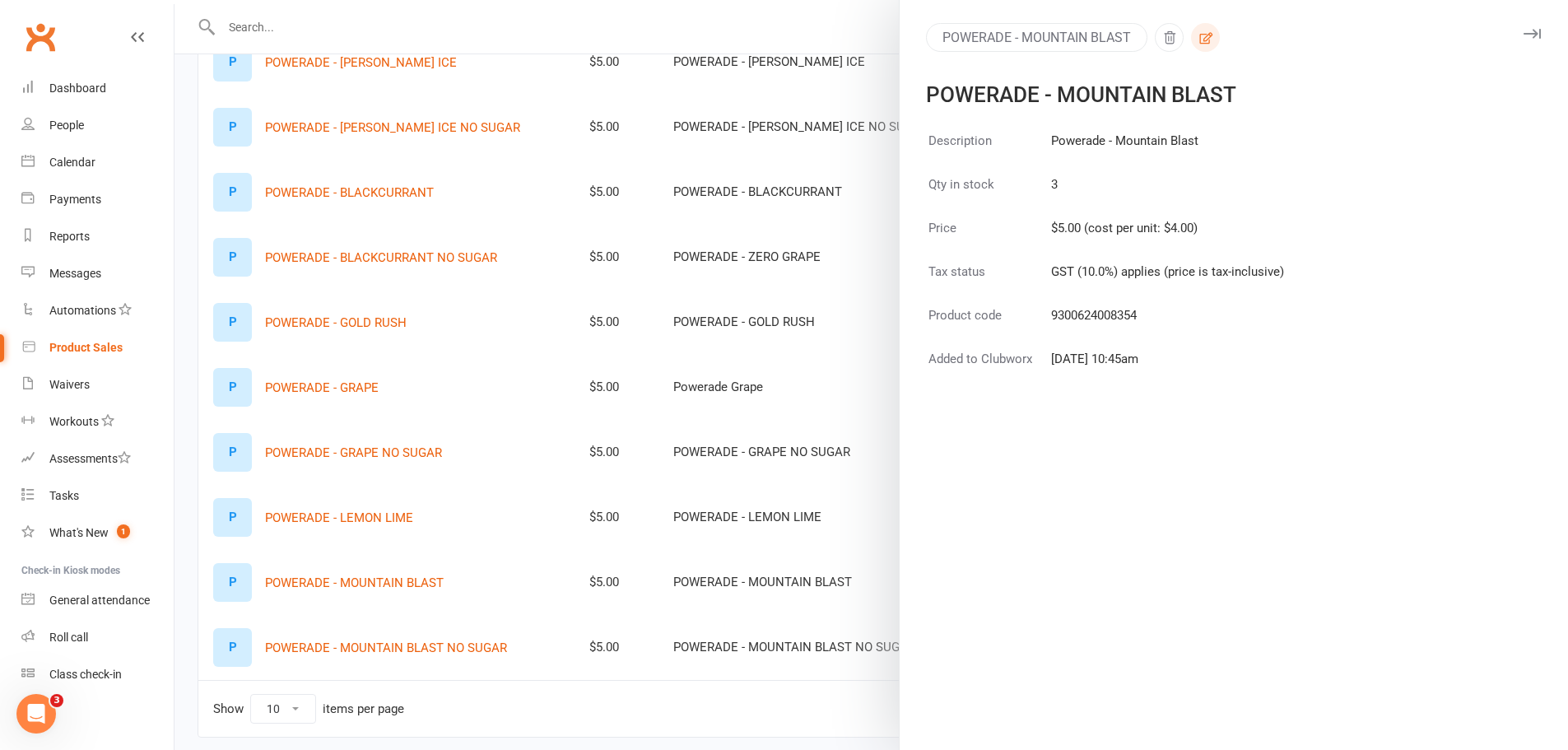
click at [1211, 31] on button "button" at bounding box center [1205, 37] width 29 height 29
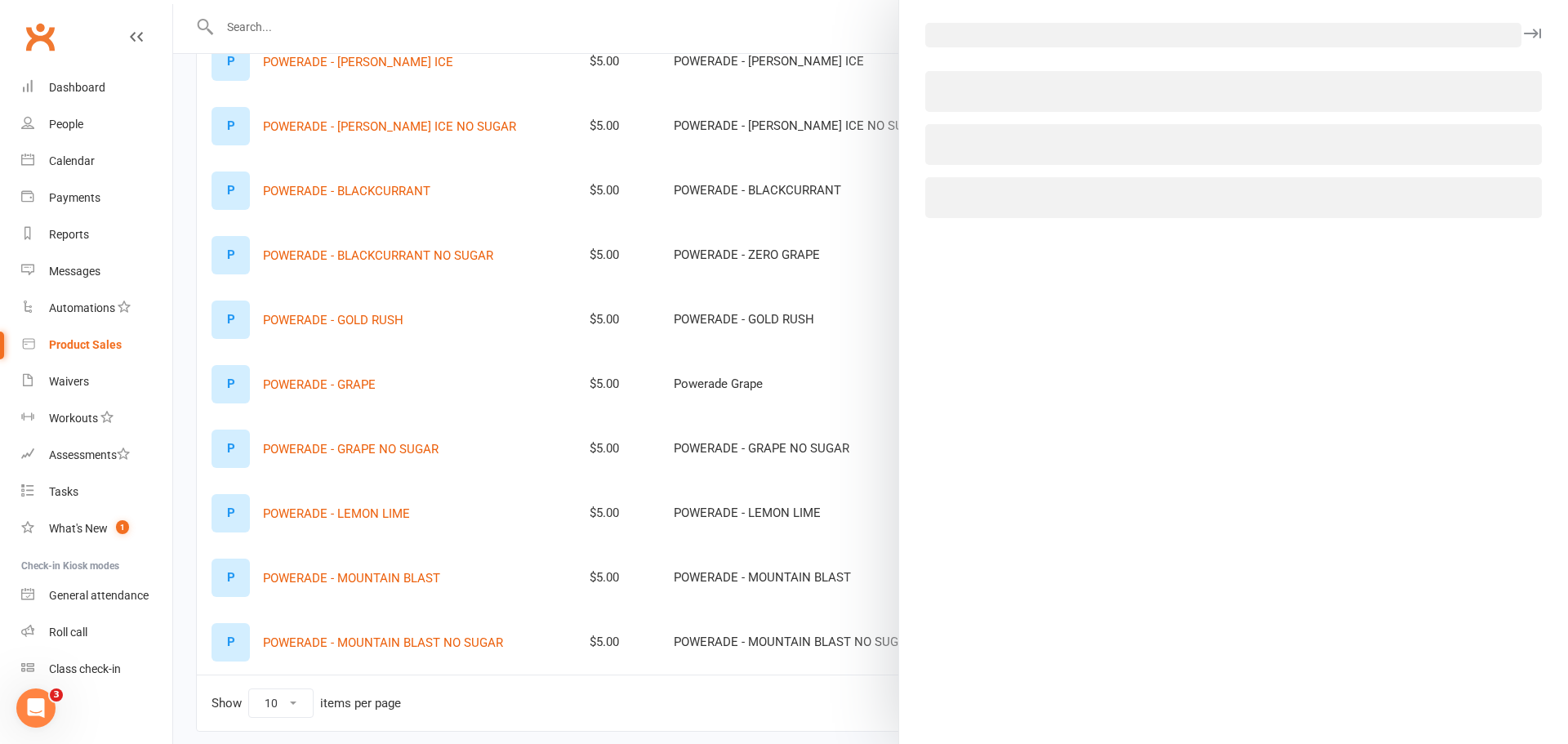
select select "2318"
select select "655"
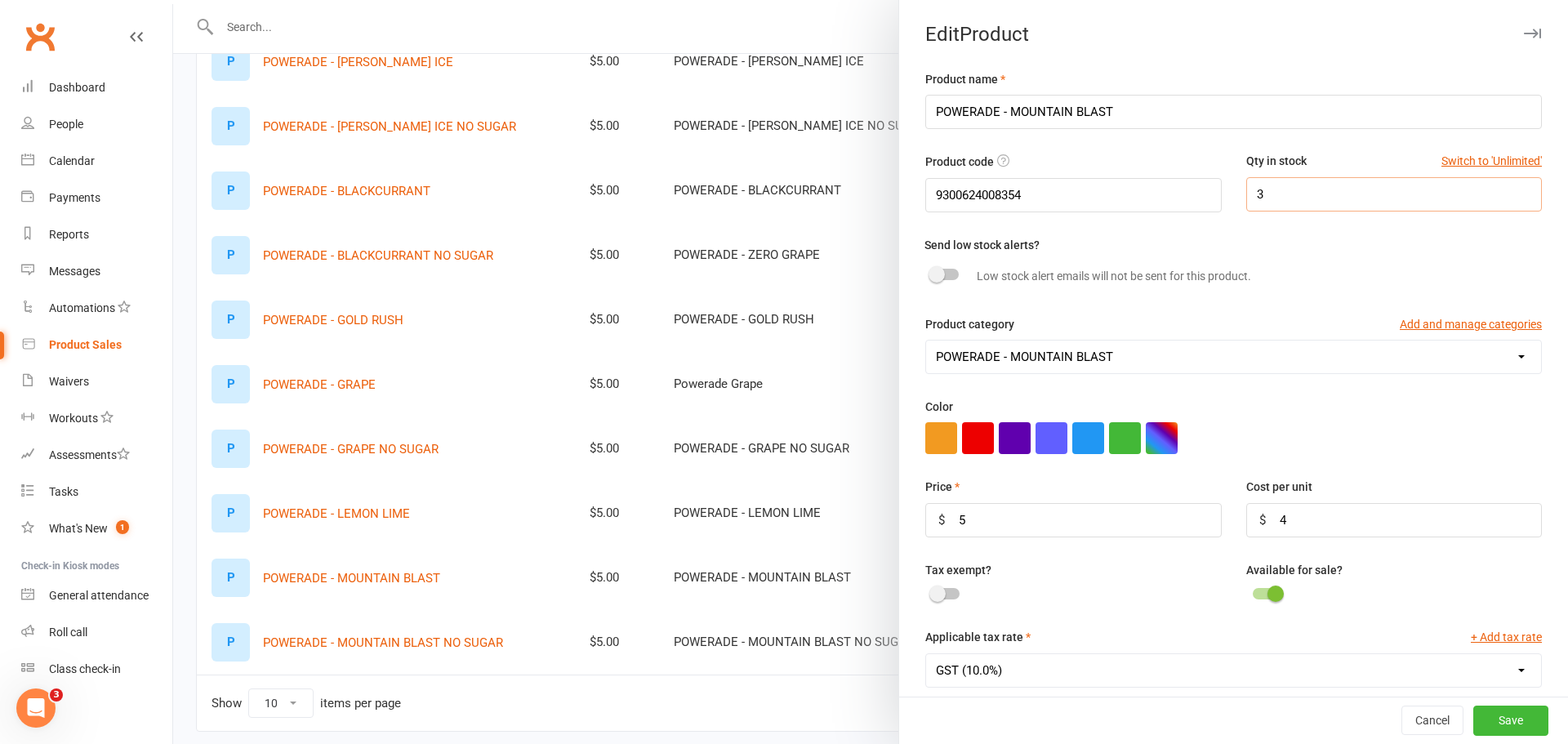
drag, startPoint x: 1275, startPoint y: 198, endPoint x: 1181, endPoint y: 186, distance: 94.8
click at [1181, 186] on div "Product code 9300624008354 Qty in stock Switch to 'Unlimited' 3" at bounding box center [1233, 193] width 641 height 82
type input "5"
click at [1498, 718] on button "Save" at bounding box center [1511, 722] width 75 height 29
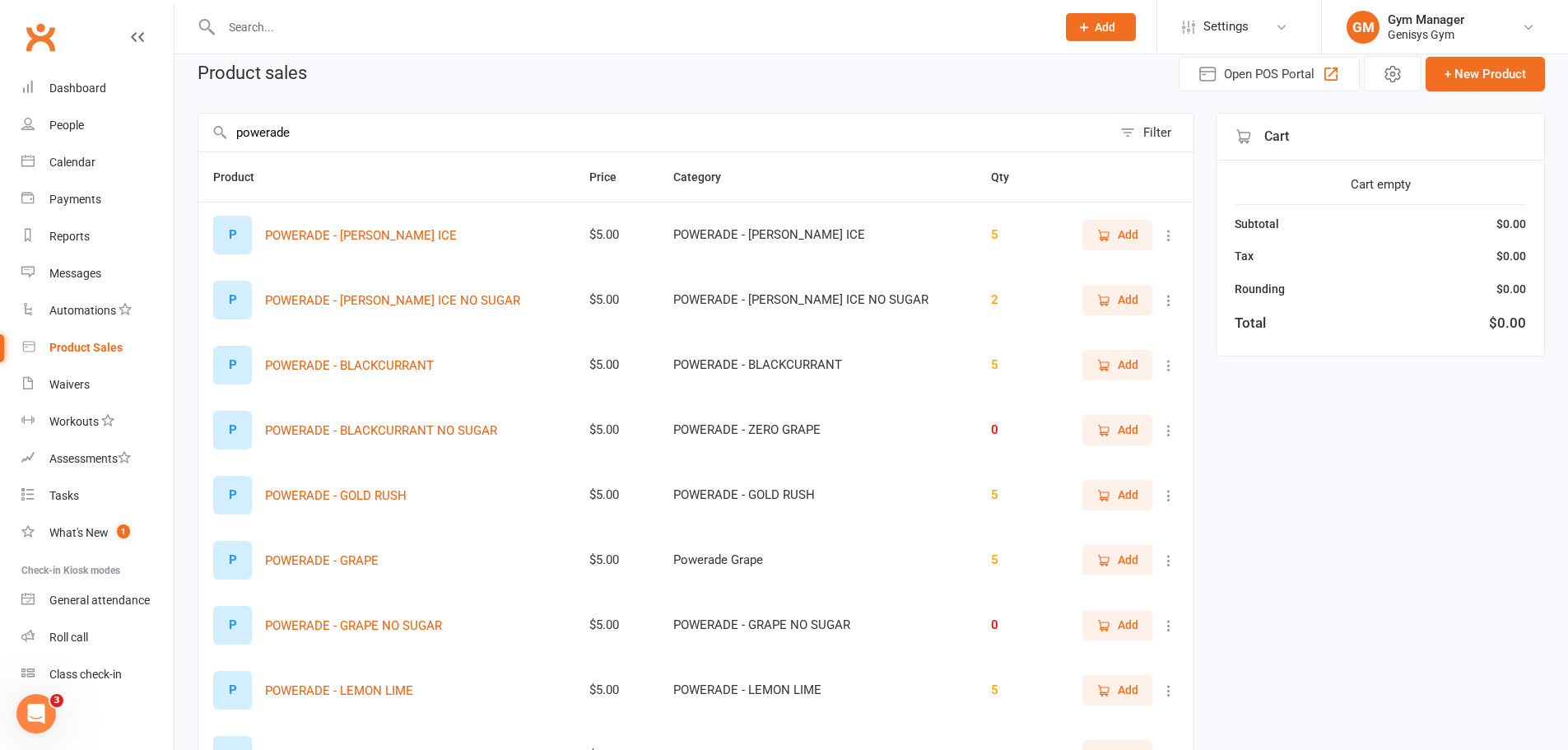
scroll to position [0, 0]
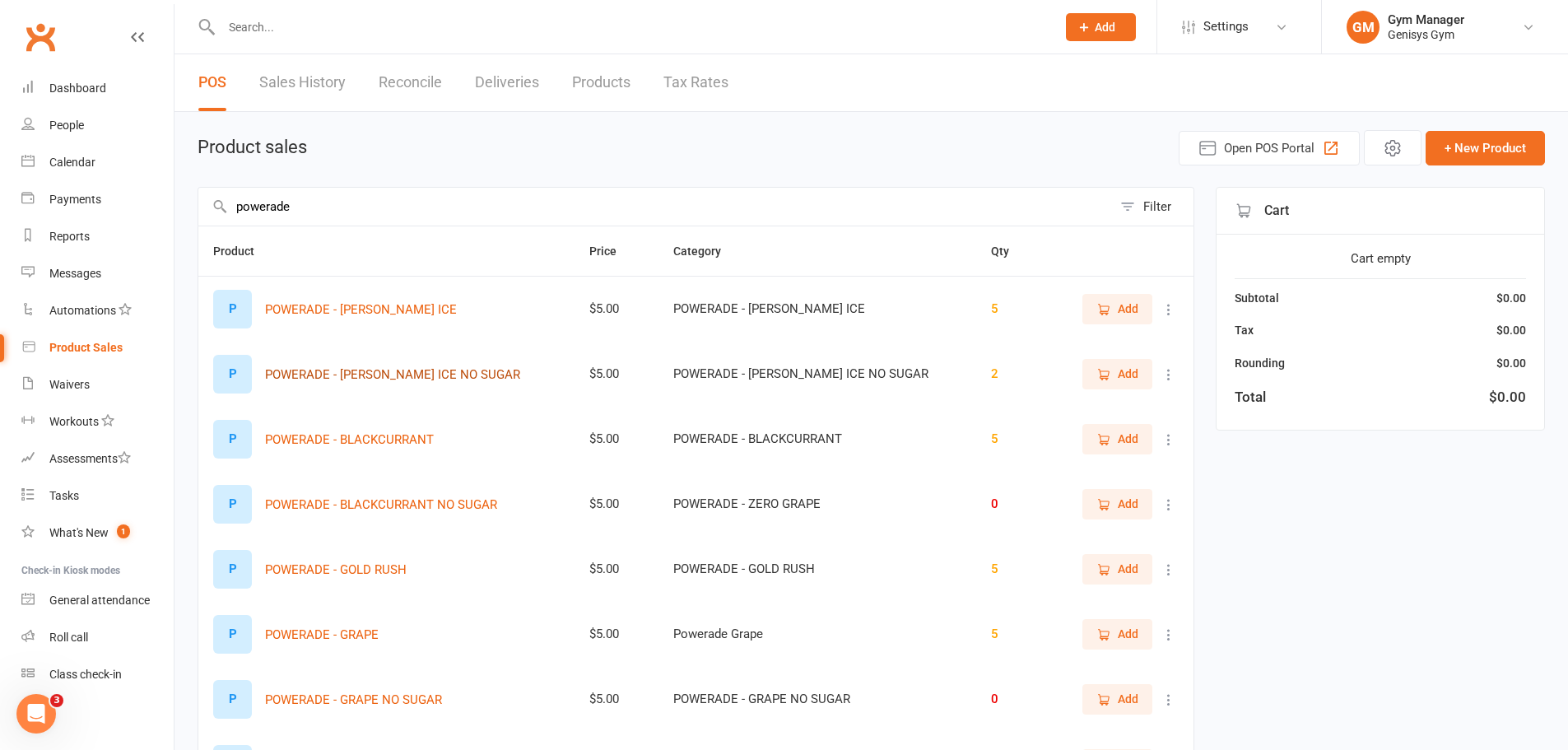
click at [335, 376] on button "POWERADE - [PERSON_NAME] ICE NO SUGAR" at bounding box center [392, 374] width 255 height 20
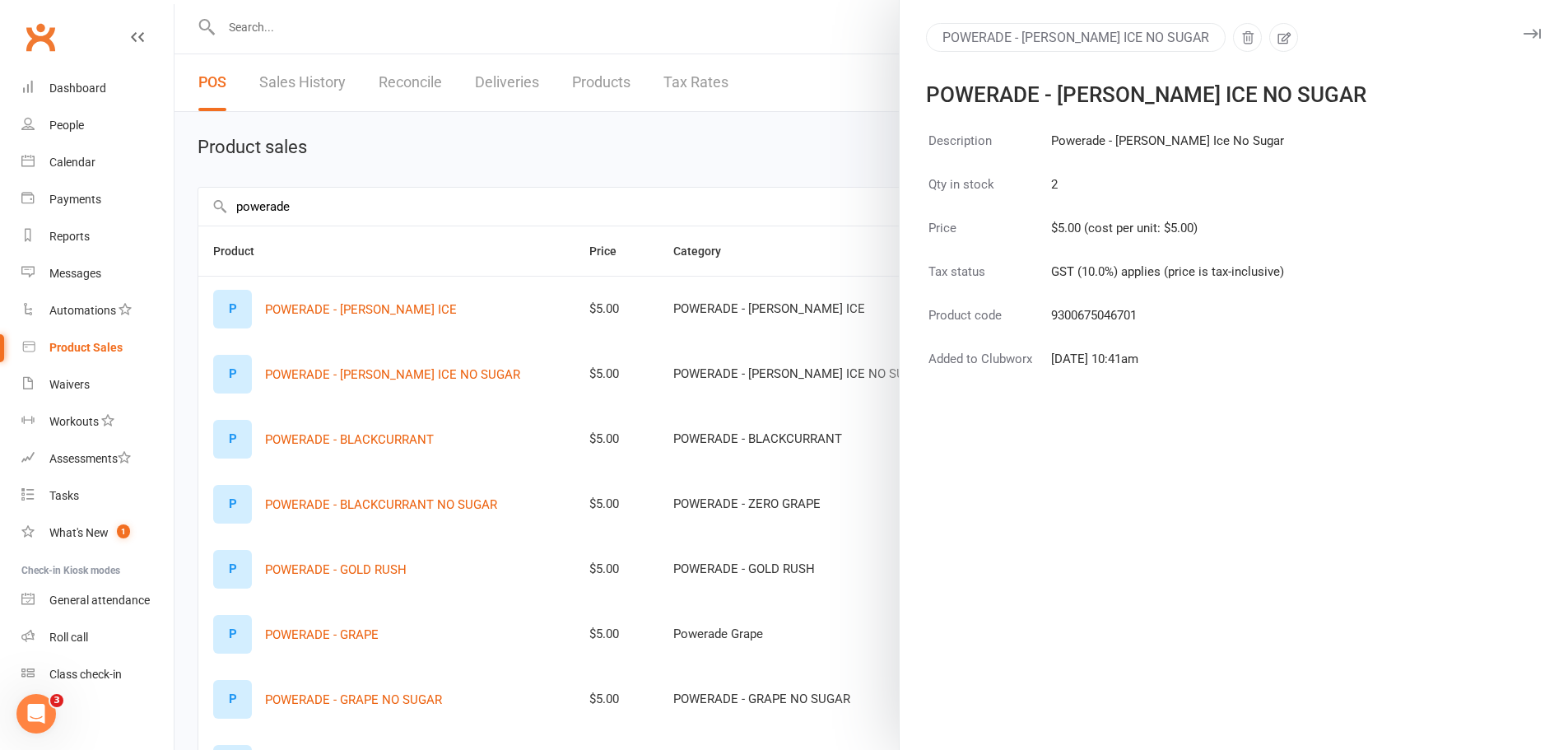
click at [492, 295] on div at bounding box center [871, 375] width 1394 height 750
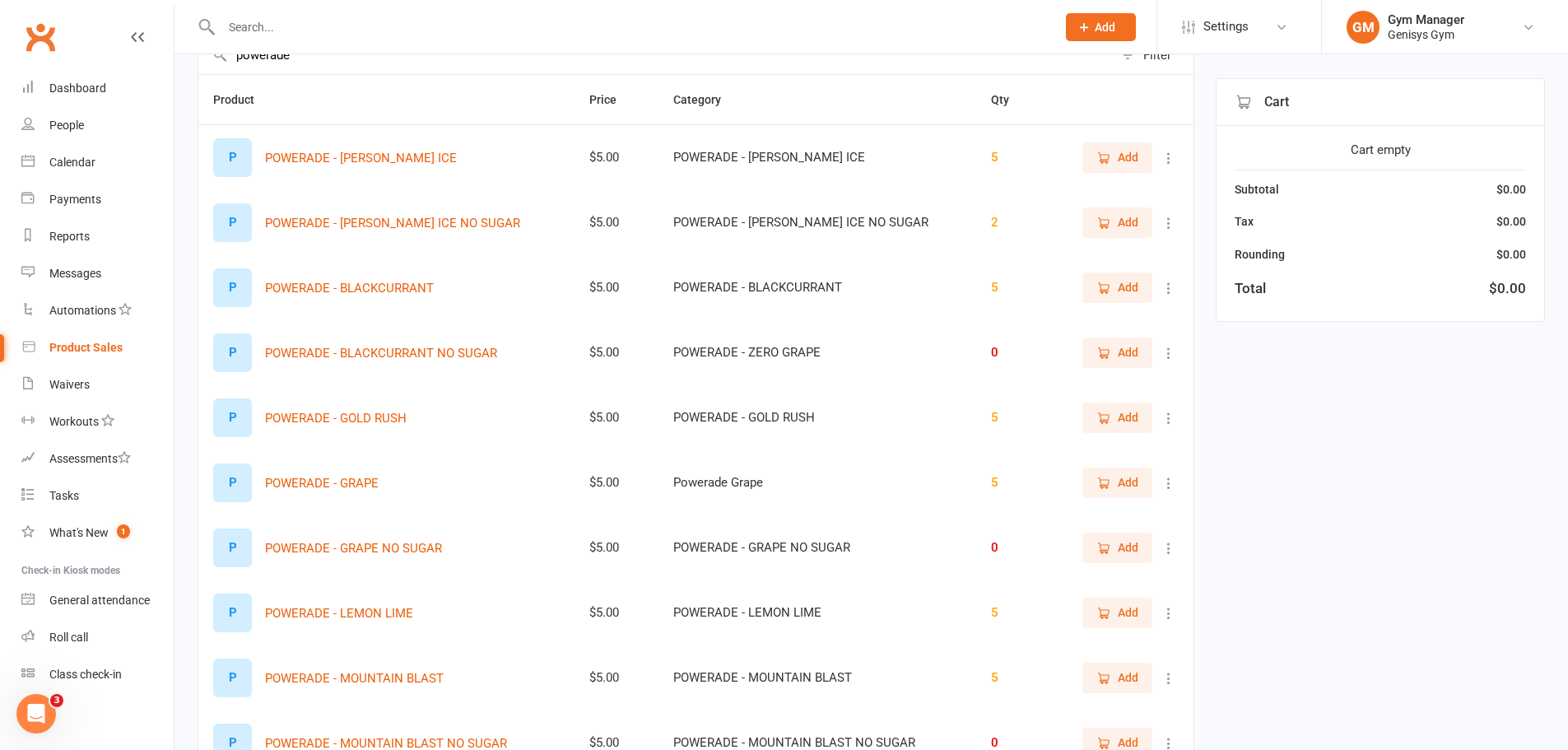
scroll to position [165, 0]
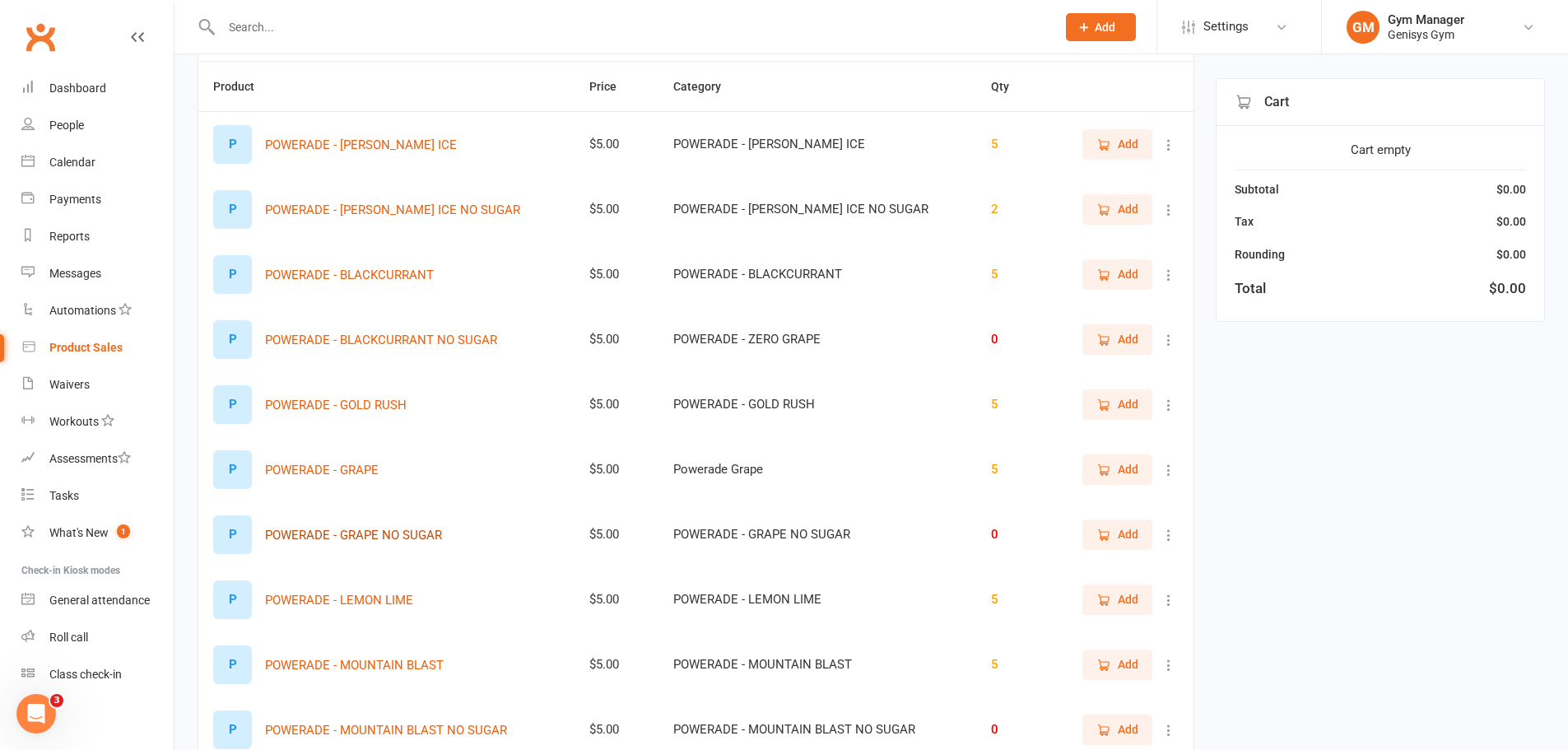
click at [419, 534] on button "POWERADE - GRAPE NO SUGAR" at bounding box center [353, 535] width 177 height 20
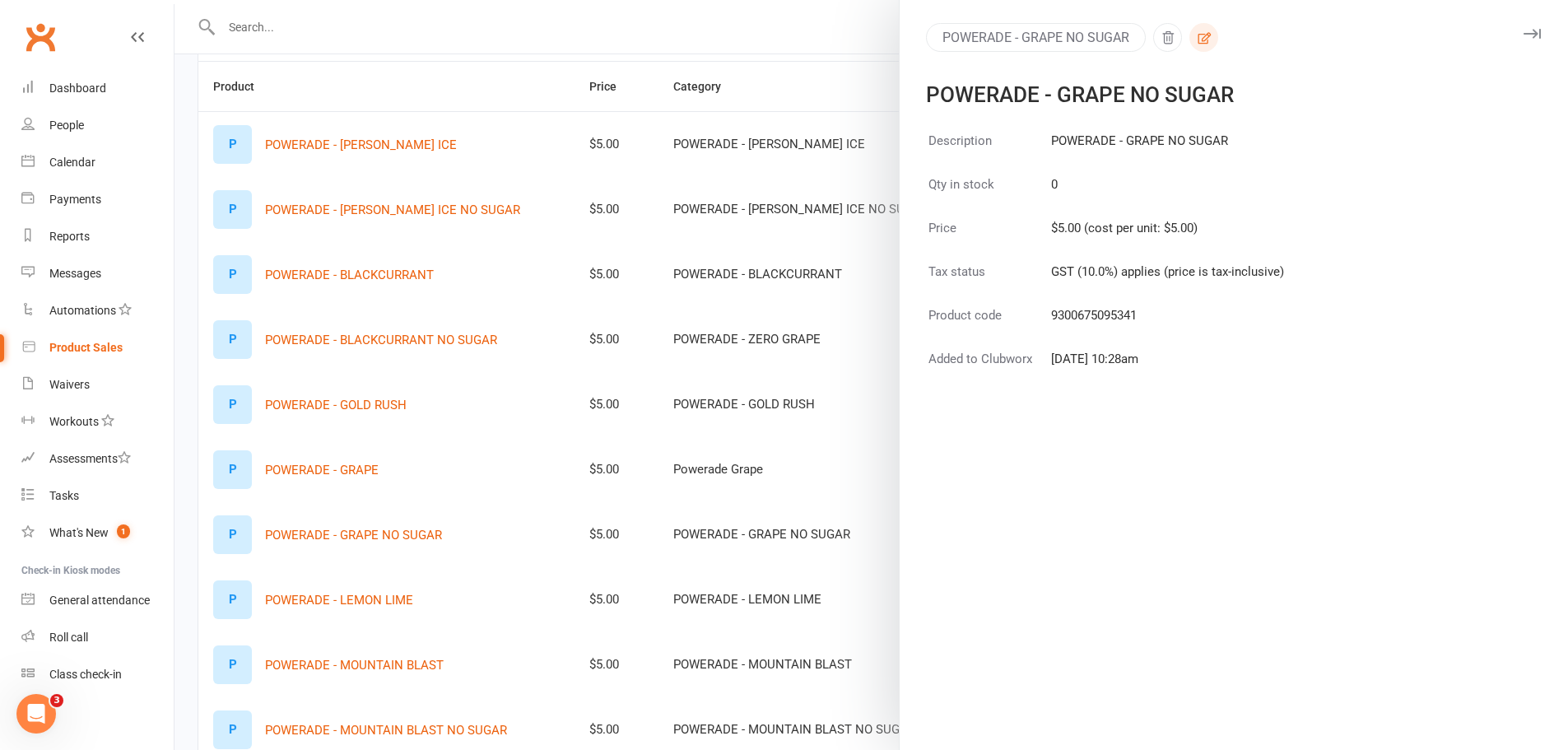
click at [1208, 31] on button "button" at bounding box center [1204, 37] width 29 height 29
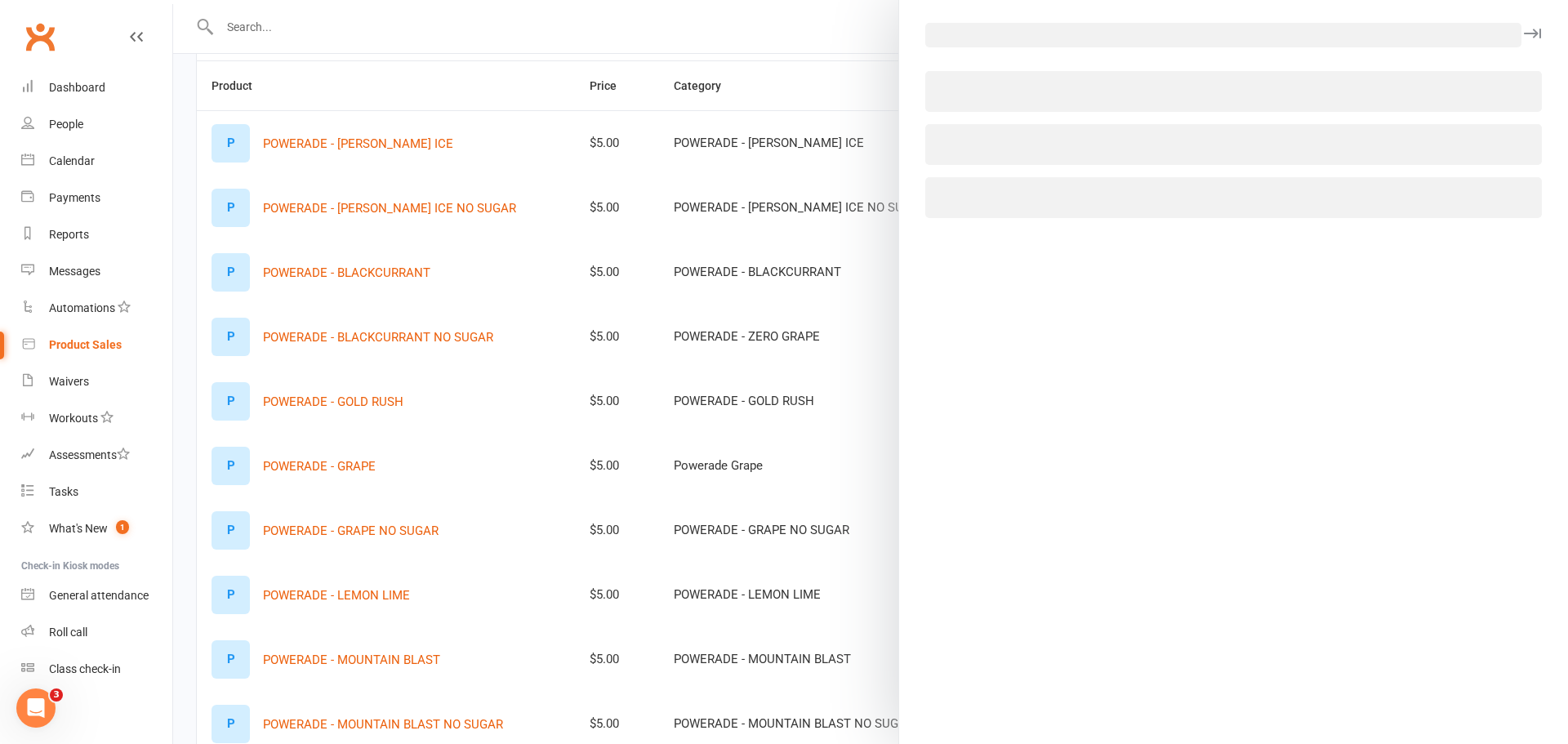
select select "3719"
select select "655"
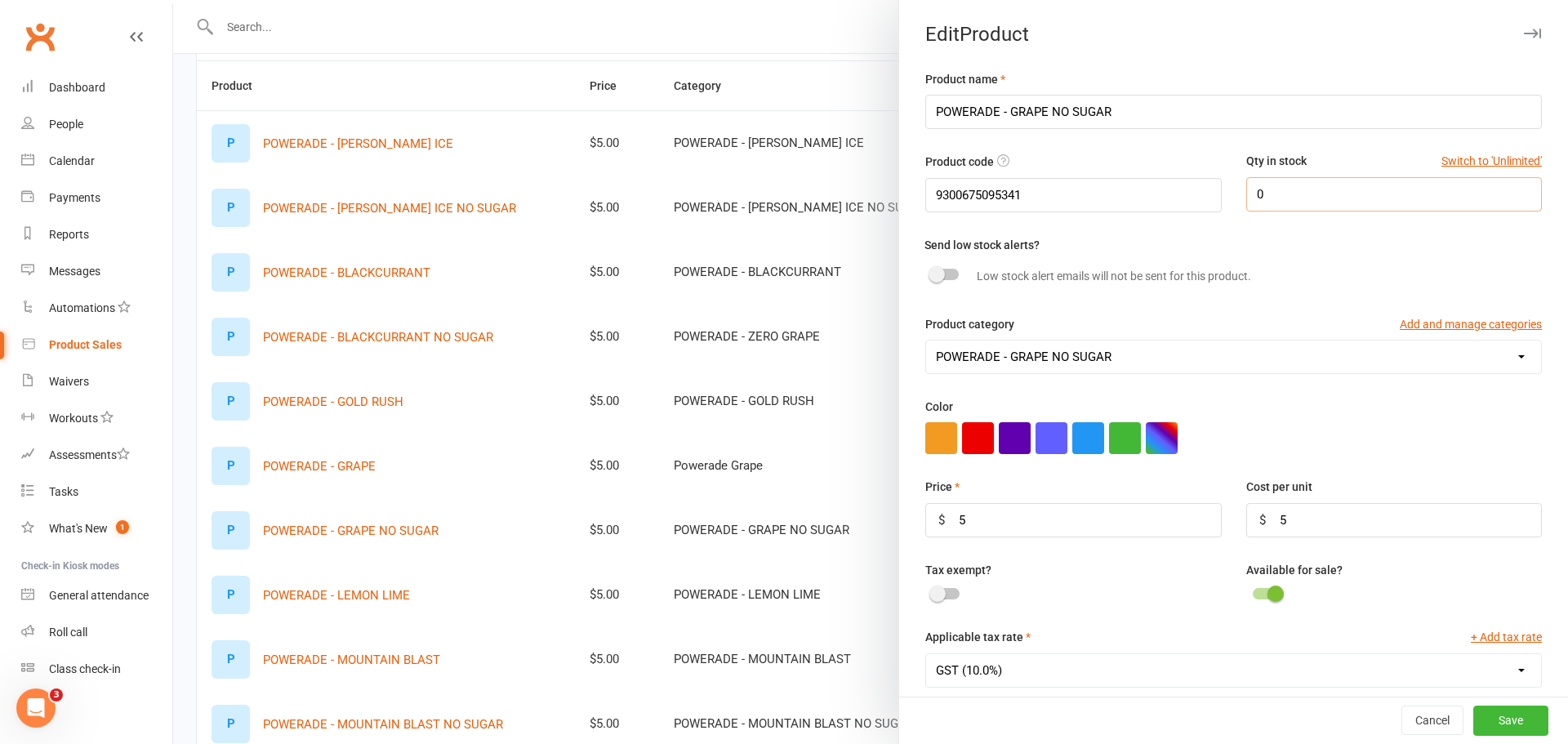
drag, startPoint x: 1254, startPoint y: 191, endPoint x: 1239, endPoint y: 191, distance: 15.0
click at [1246, 191] on input "0" at bounding box center [1394, 195] width 296 height 35
type input "2"
click at [1502, 718] on button "Save" at bounding box center [1511, 722] width 75 height 29
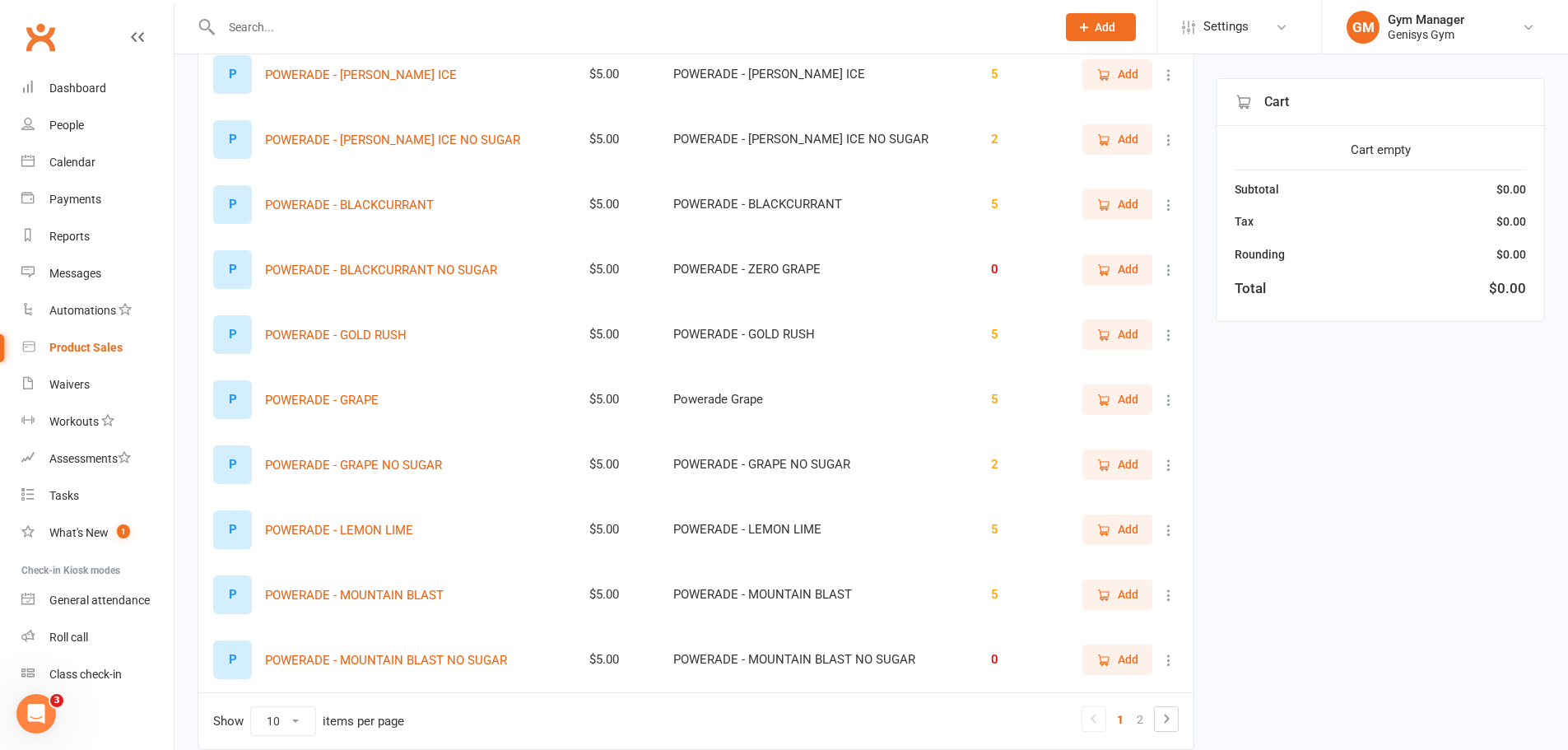
scroll to position [304, 0]
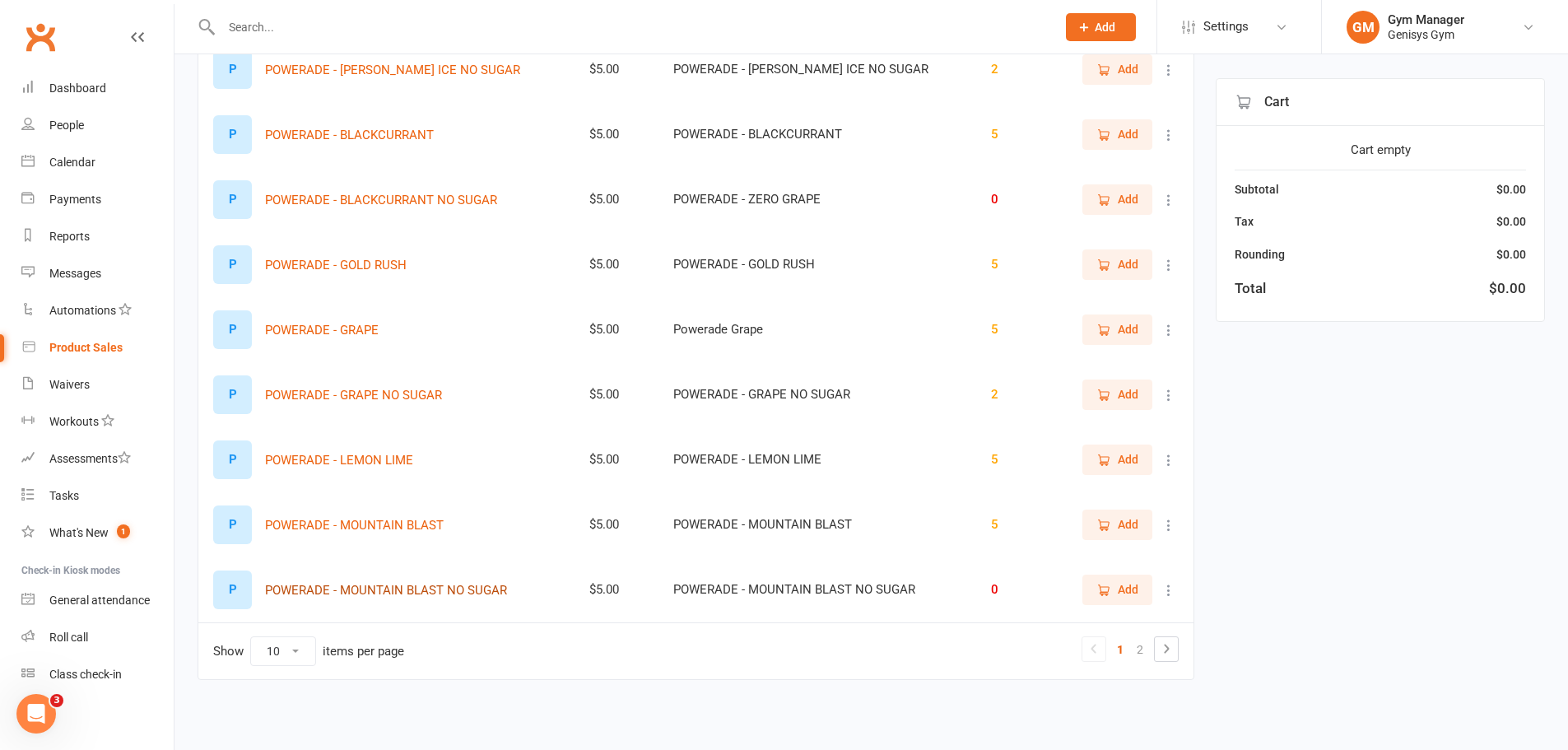
click at [463, 586] on button "POWERADE - MOUNTAIN BLAST NO SUGAR" at bounding box center [386, 590] width 242 height 20
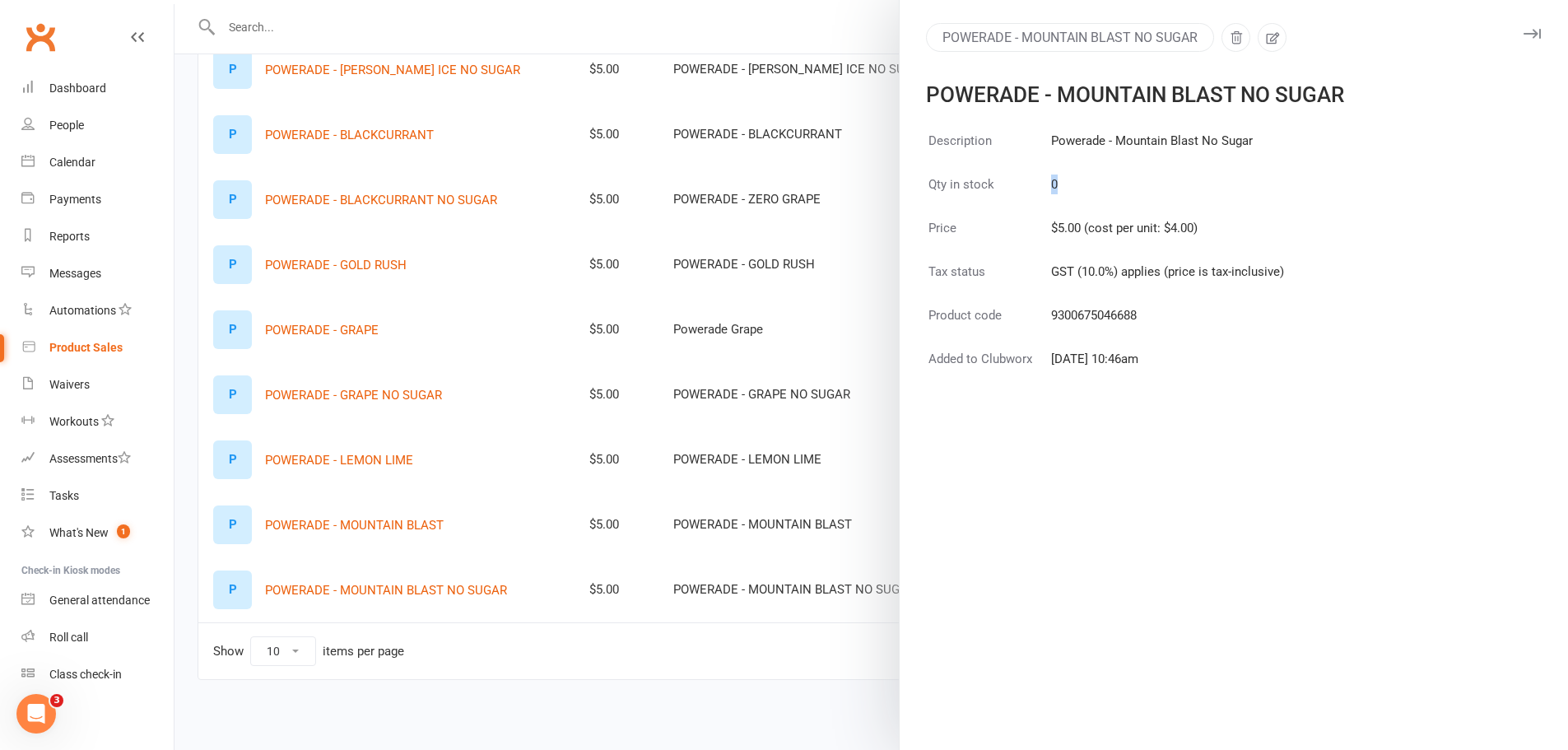
drag, startPoint x: 1065, startPoint y: 184, endPoint x: 1034, endPoint y: 184, distance: 31.0
click at [1034, 184] on tr "Qty in stock 0" at bounding box center [1106, 194] width 357 height 42
click at [1269, 37] on icon "button" at bounding box center [1272, 38] width 15 height 15
select select "2319"
select select "655"
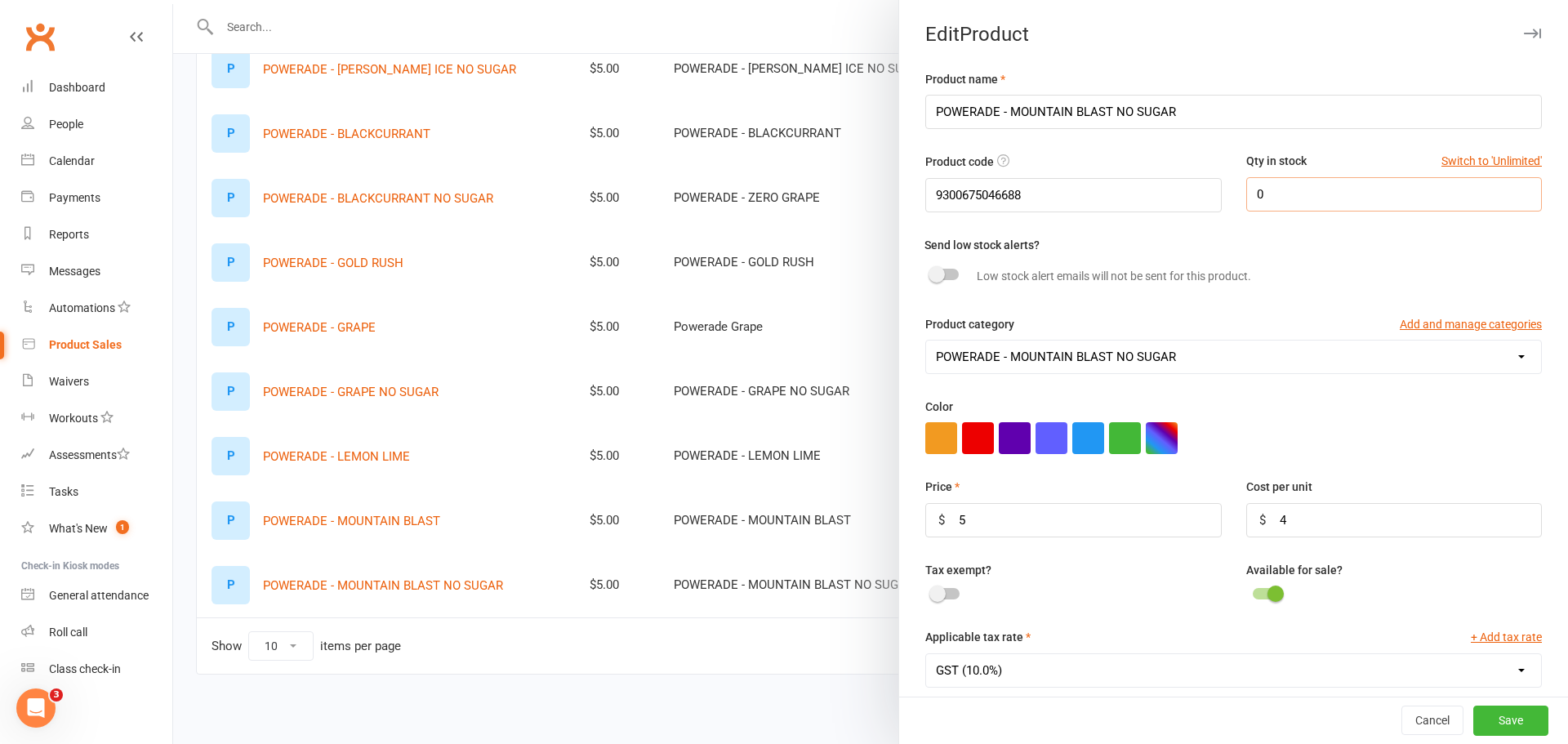
drag, startPoint x: 1254, startPoint y: 193, endPoint x: 1200, endPoint y: 193, distance: 54.0
click at [1200, 193] on div "Product code 9300675046688 Qty in stock Switch to 'Unlimited' 0" at bounding box center [1233, 193] width 641 height 82
type input "2"
click at [1475, 722] on button "Save" at bounding box center [1511, 722] width 75 height 29
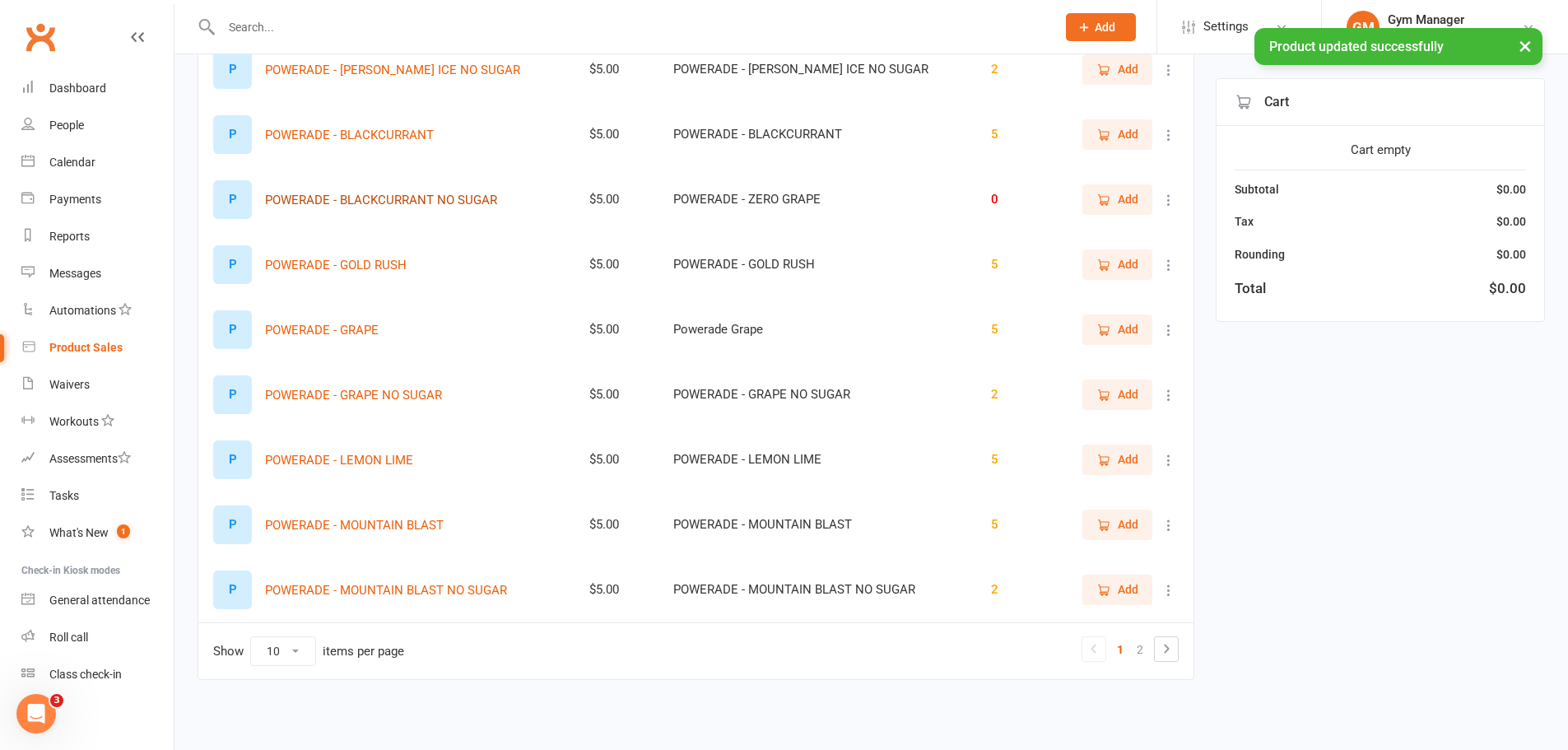
click at [450, 195] on button "POWERADE - BLACKCURRANT NO SUGAR" at bounding box center [381, 200] width 232 height 20
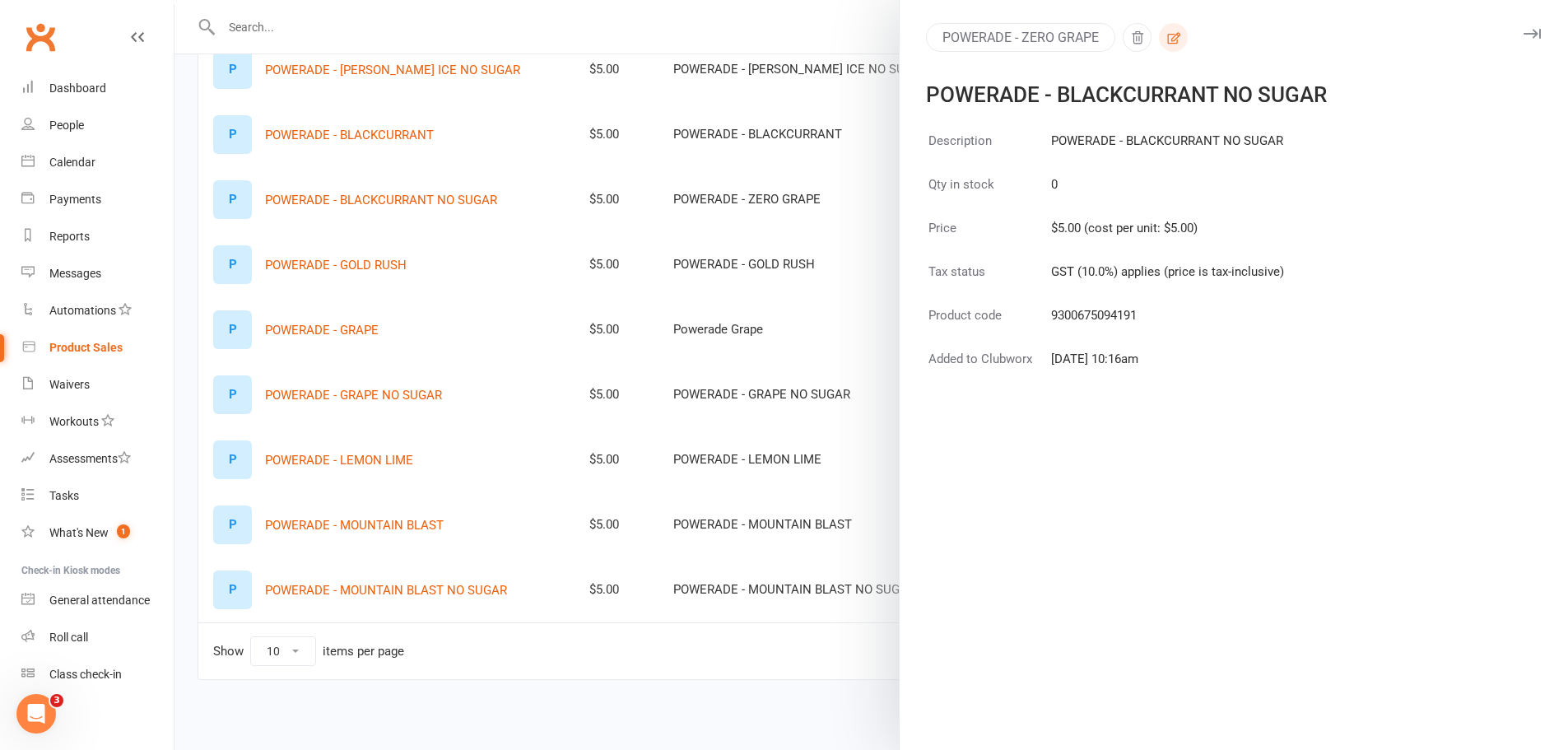
click at [1170, 32] on icon "button" at bounding box center [1173, 38] width 15 height 15
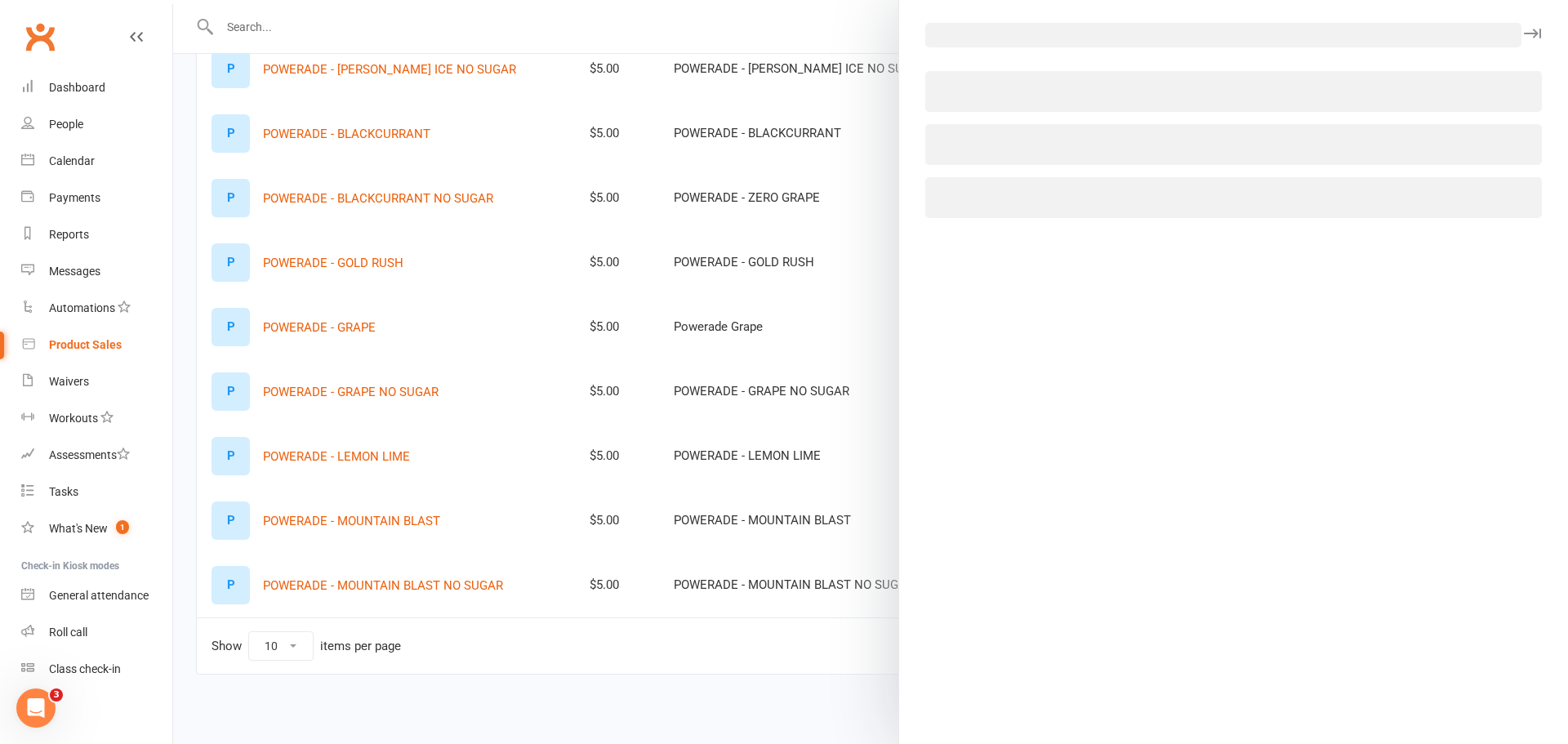
select select "3717"
select select "655"
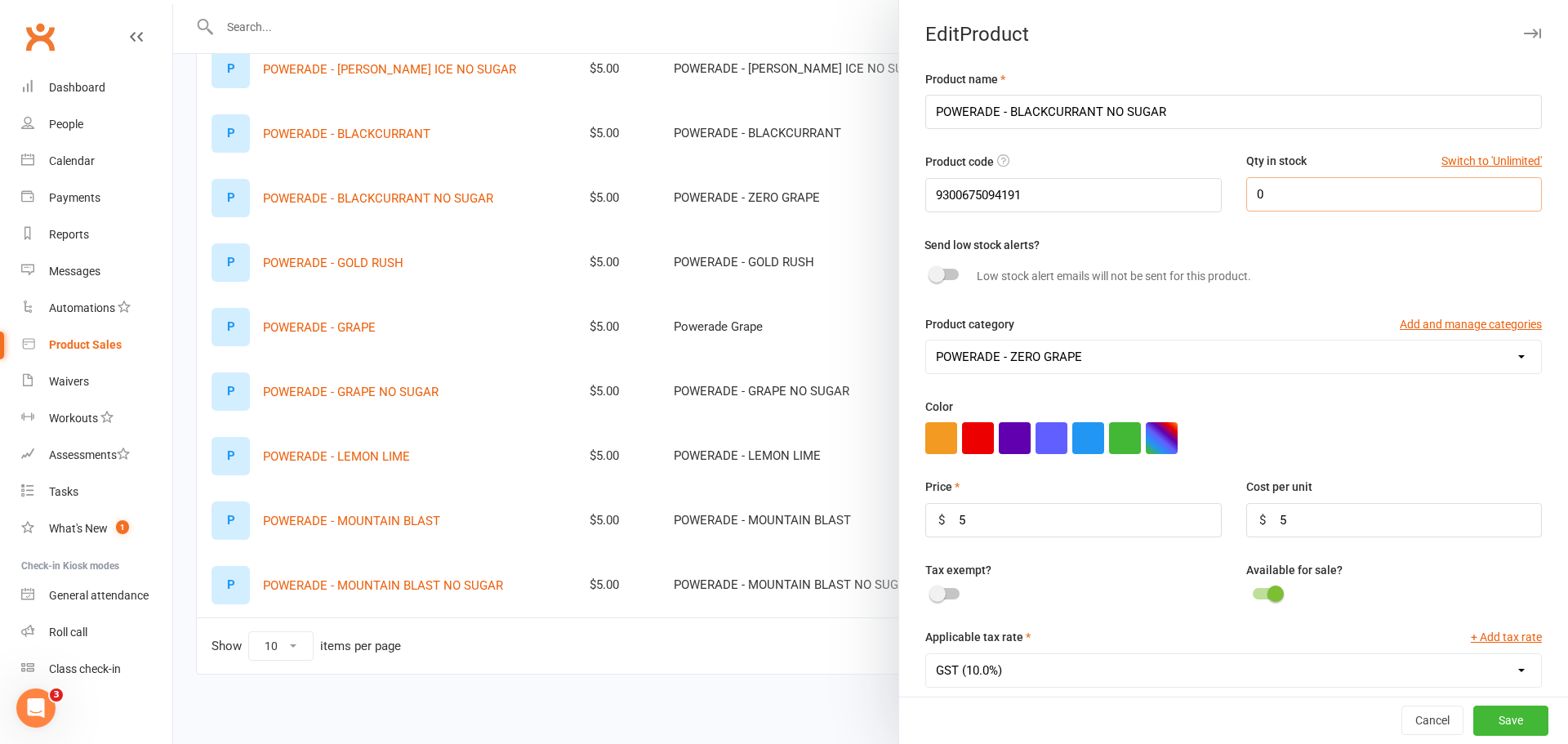
drag, startPoint x: 1256, startPoint y: 192, endPoint x: 1213, endPoint y: 187, distance: 43.3
click at [1213, 187] on div "Product code 9300675094191 Qty in stock Switch to 'Unlimited' 0" at bounding box center [1233, 193] width 641 height 82
type input "2"
click at [1474, 713] on button "Save" at bounding box center [1511, 722] width 75 height 29
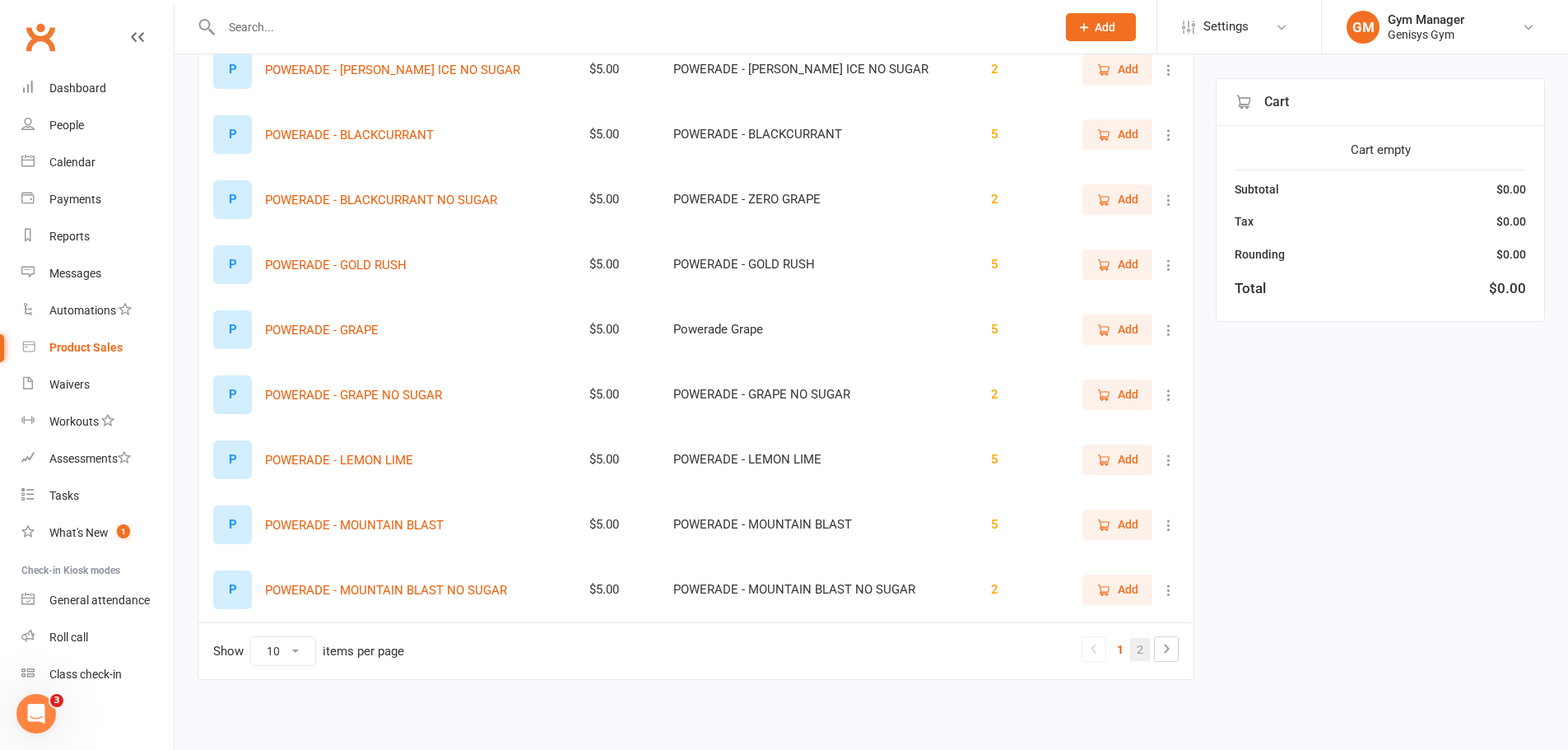
click at [1142, 651] on link "2" at bounding box center [1140, 650] width 20 height 23
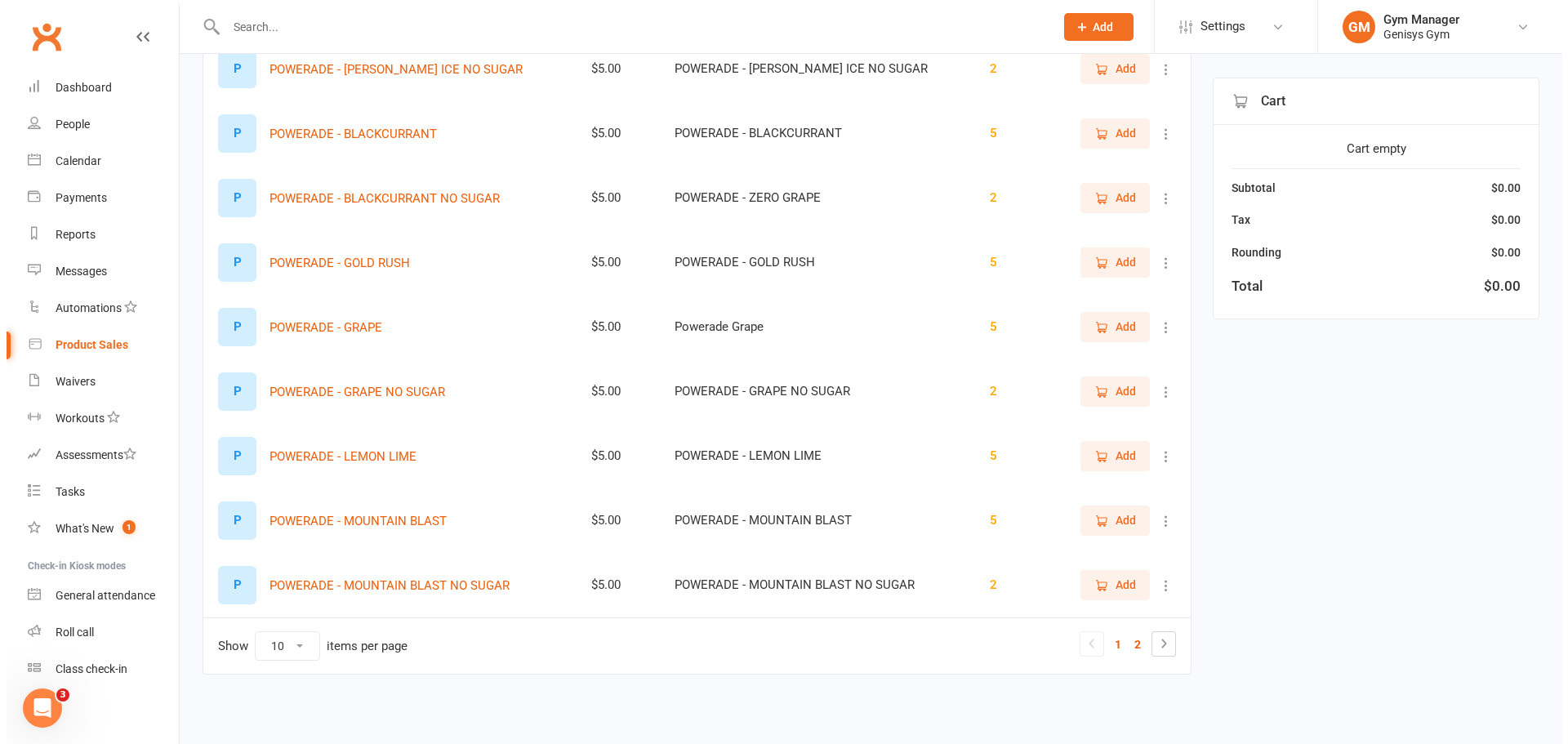
scroll to position [0, 0]
